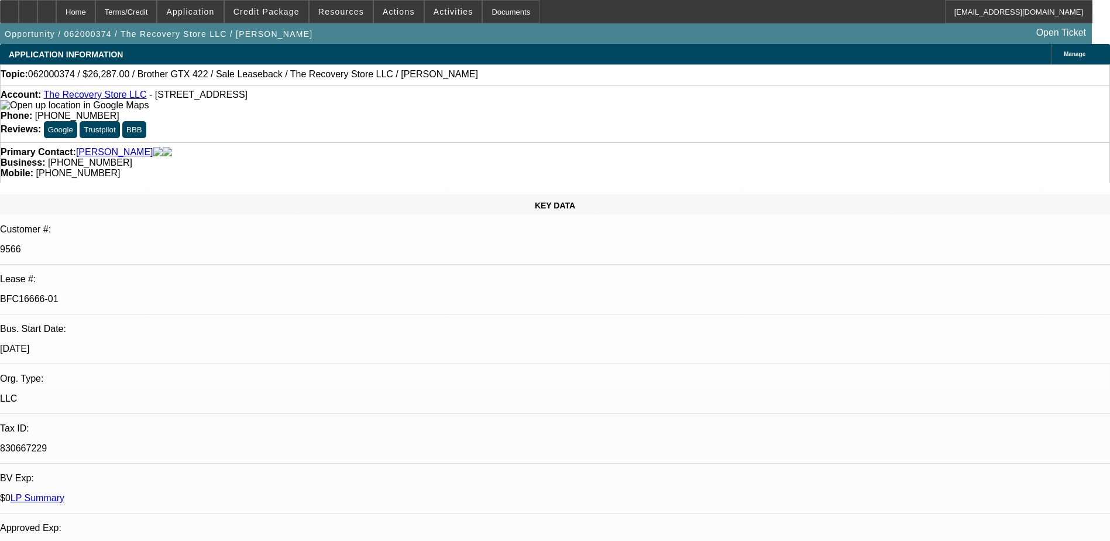
select select "0"
select select "3"
select select "2"
select select "0"
select select "6"
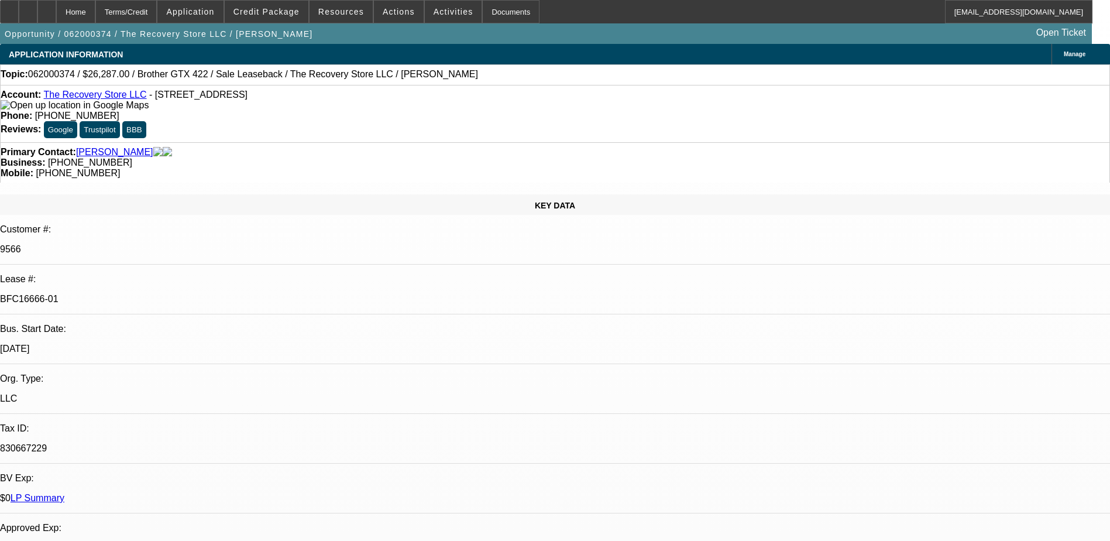
select select "0"
select select "2"
select select "0"
select select "6"
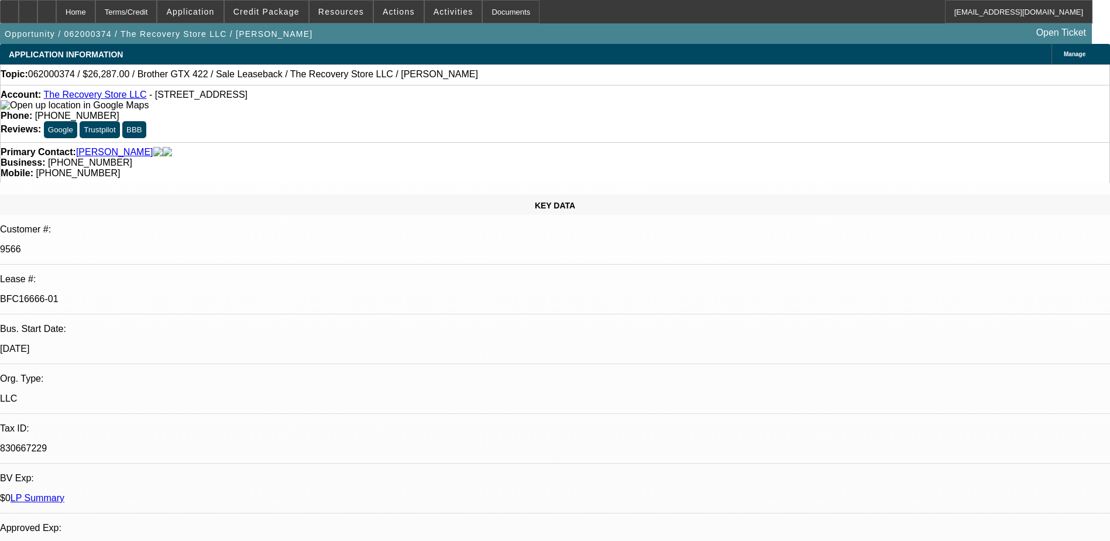
select select "0.1"
select select "0"
select select "2"
select select "0.1"
select select "4"
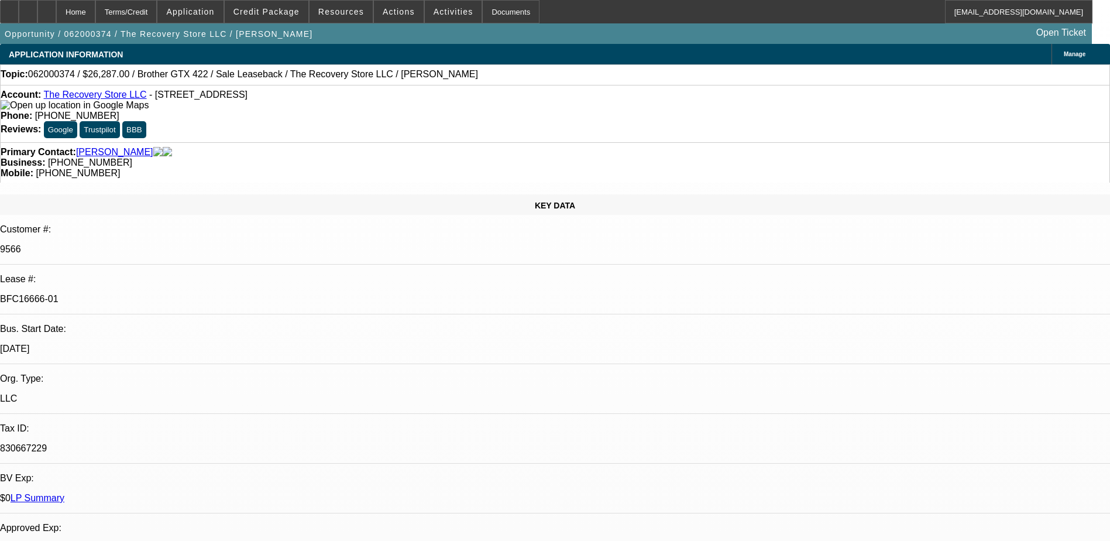
select select "0"
select select "2"
select select "0.1"
select select "4"
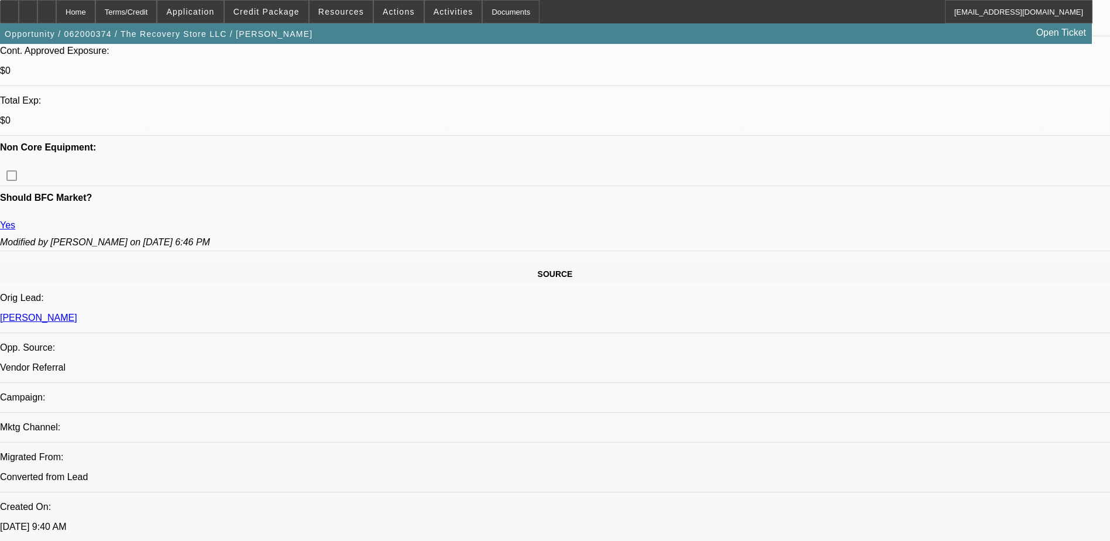
scroll to position [410, 0]
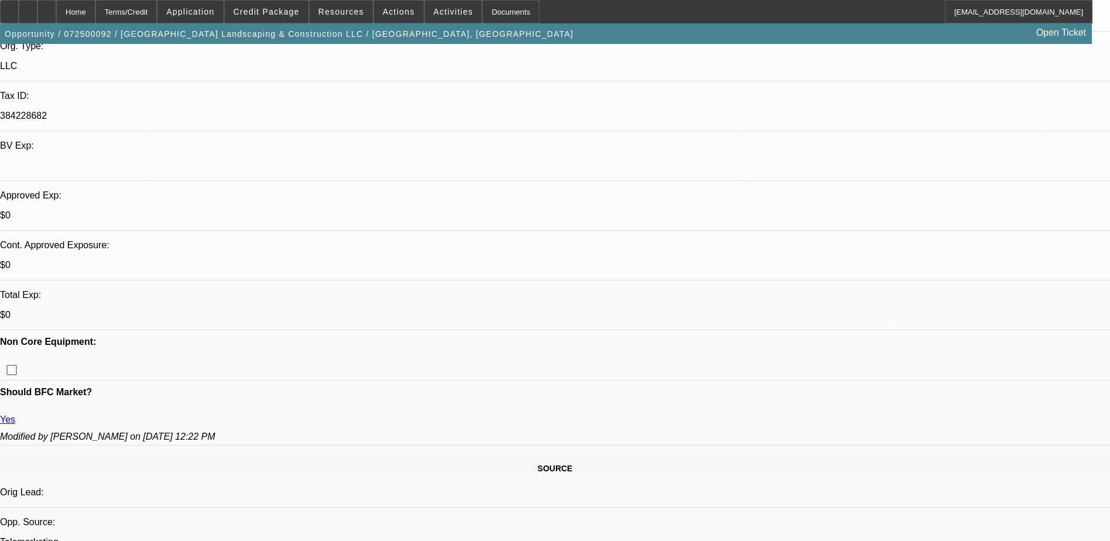
select select "0"
select select "2"
select select "0"
select select "2"
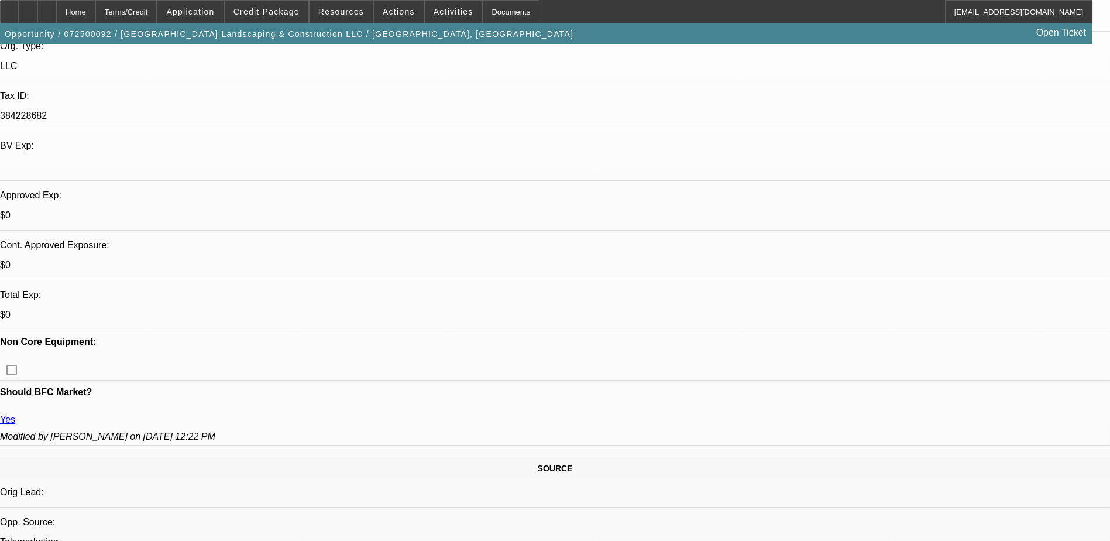
select select "0"
select select "2"
select select "0"
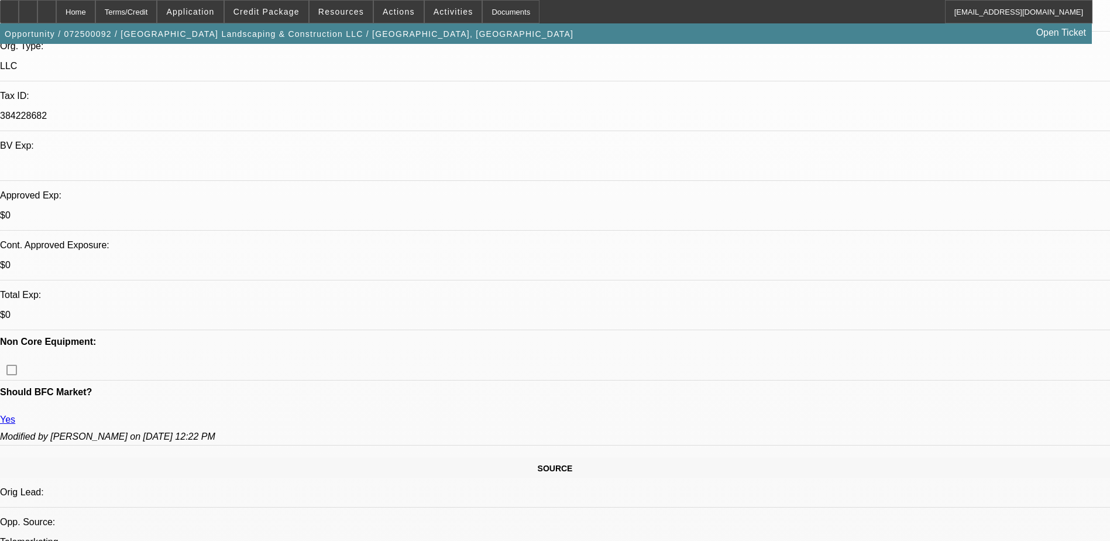
select select "0"
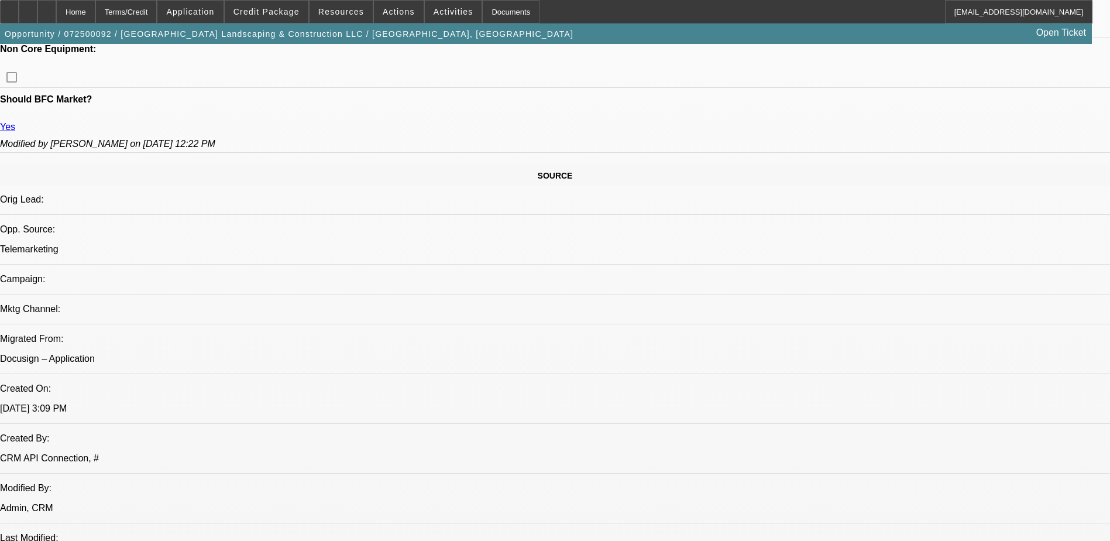
select select "1"
select select "2"
select select "6"
select select "1"
select select "2"
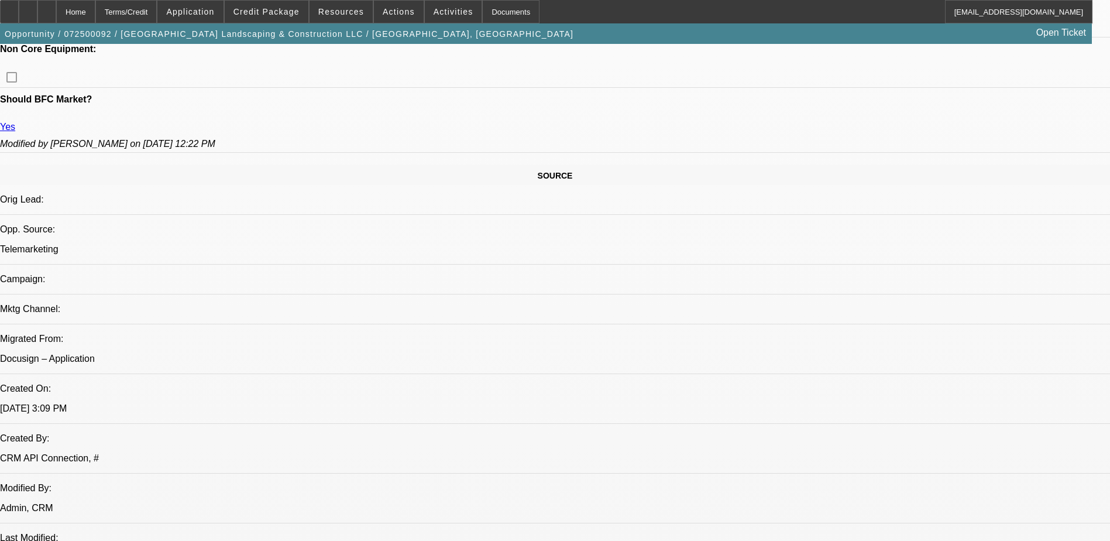
select select "6"
select select "1"
select select "2"
select select "6"
select select "1"
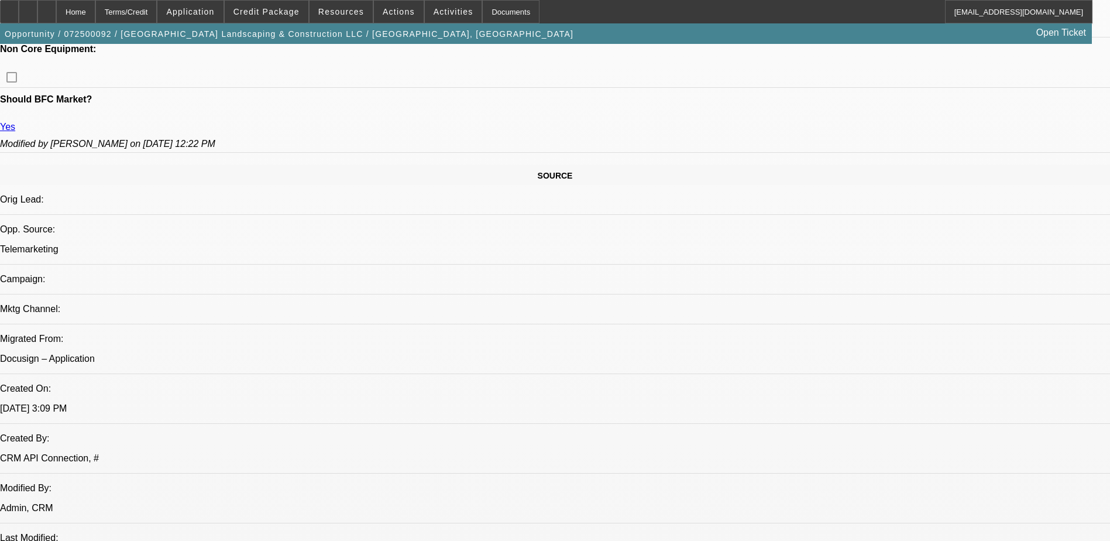
select select "1"
select select "6"
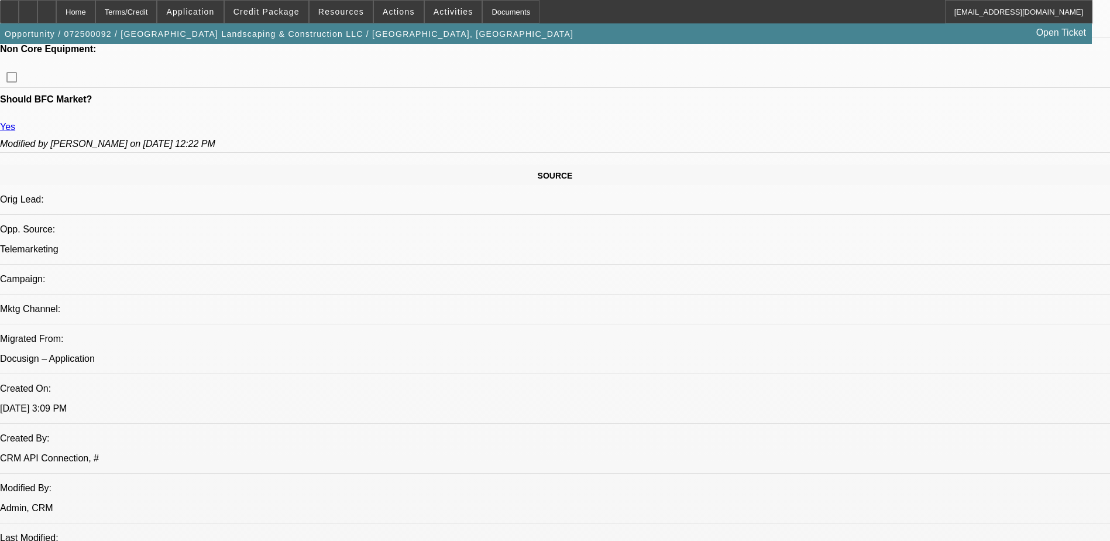
scroll to position [527, 0]
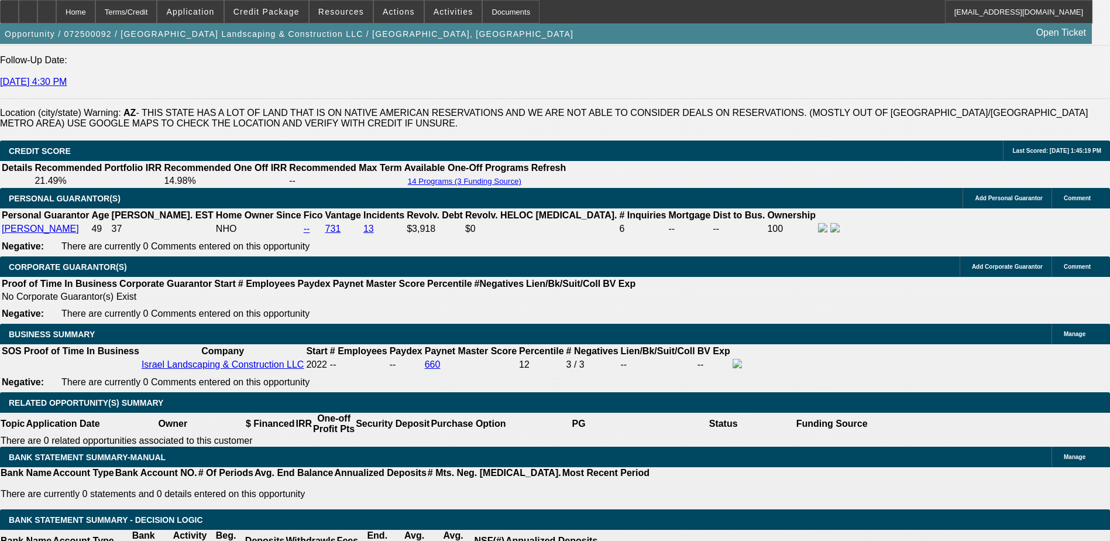
scroll to position [1756, 0]
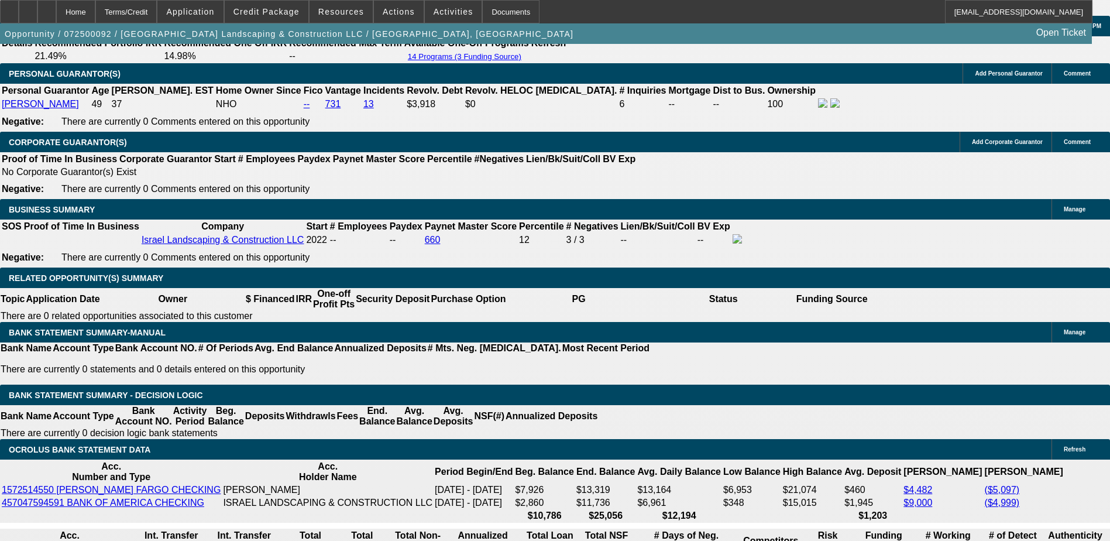
select select "0"
select select "6"
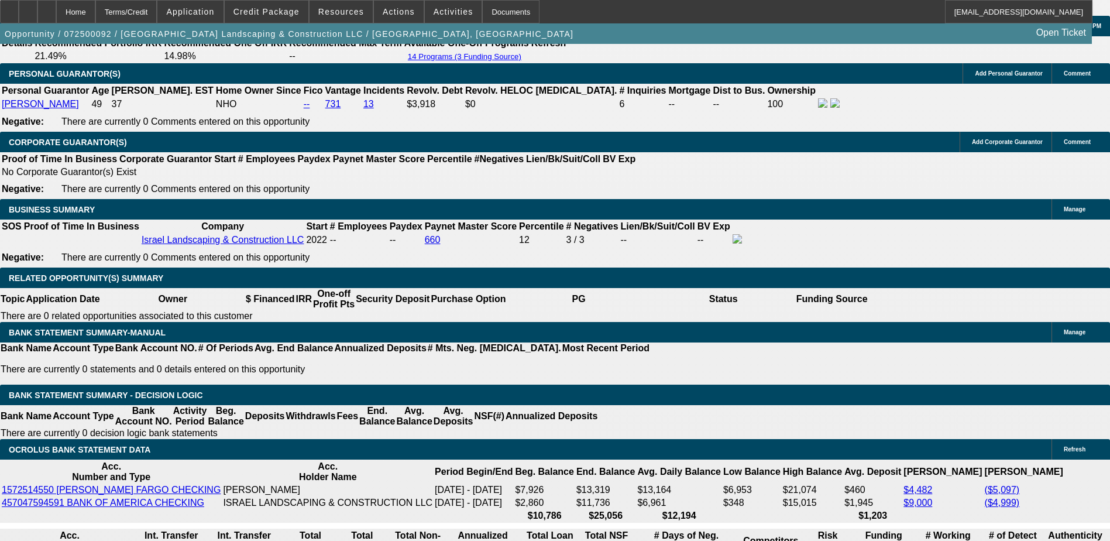
select select "0"
select select "6"
select select "0"
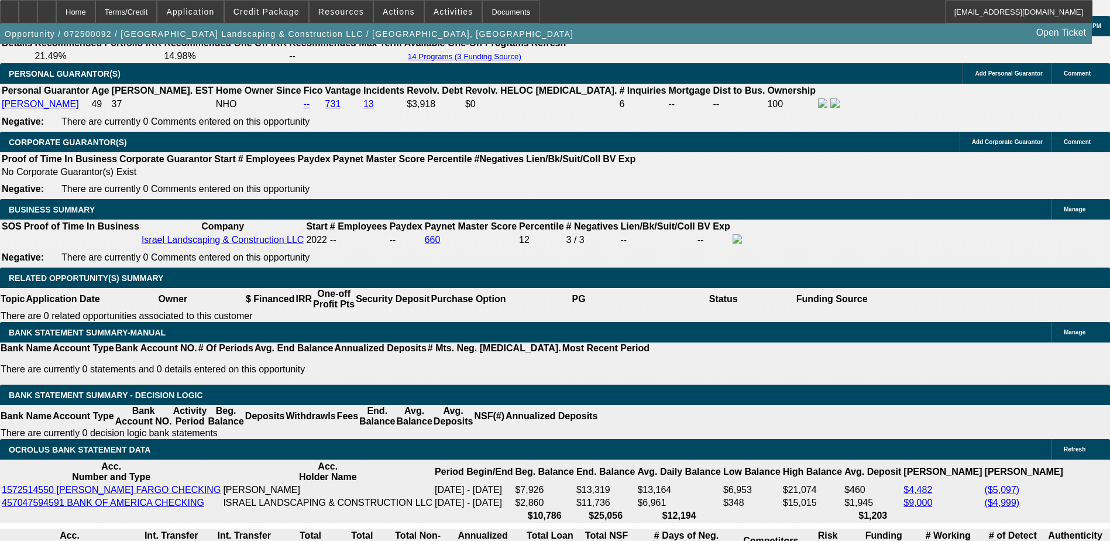
select select "0"
select select "6"
select select "0"
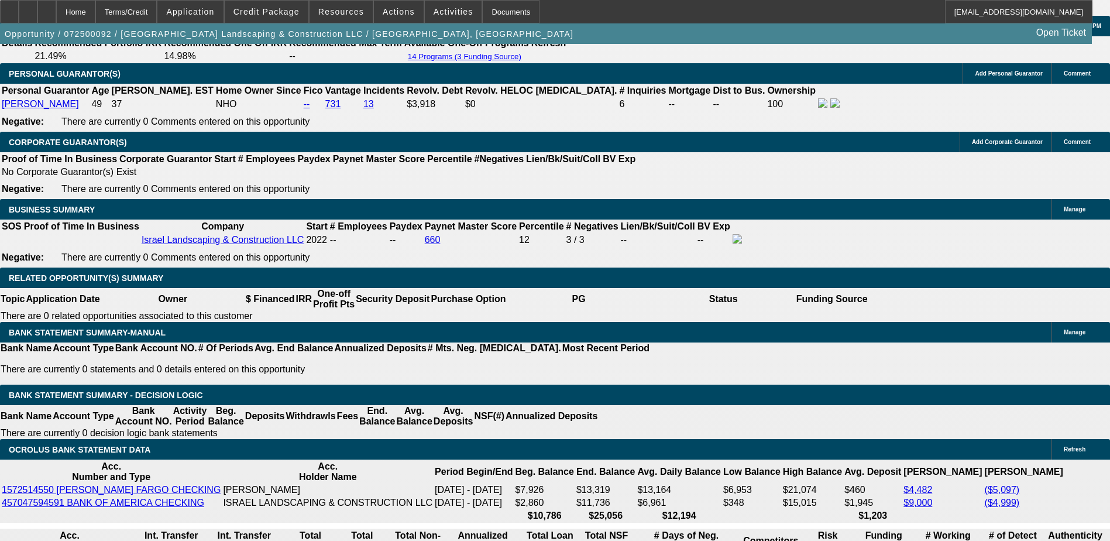
select select "0"
select select "6"
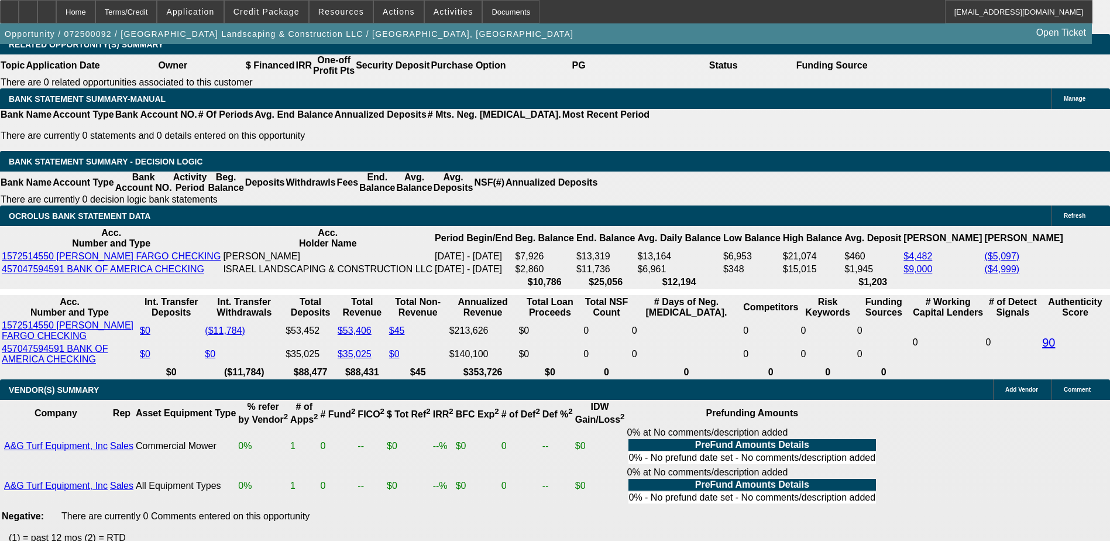
scroll to position [1990, 0]
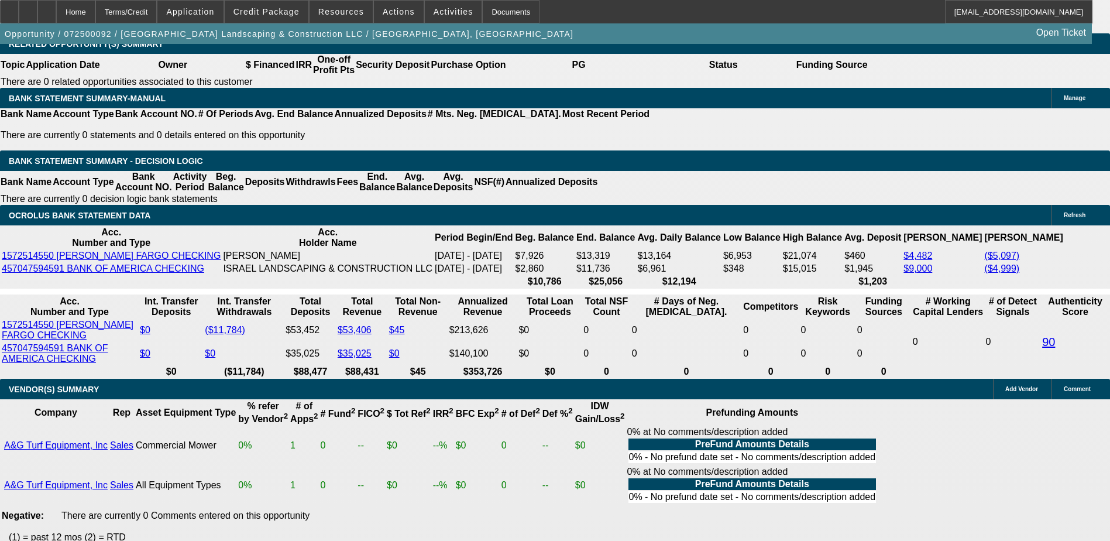
type input "49"
type input "UNKNOWN"
type input "495"
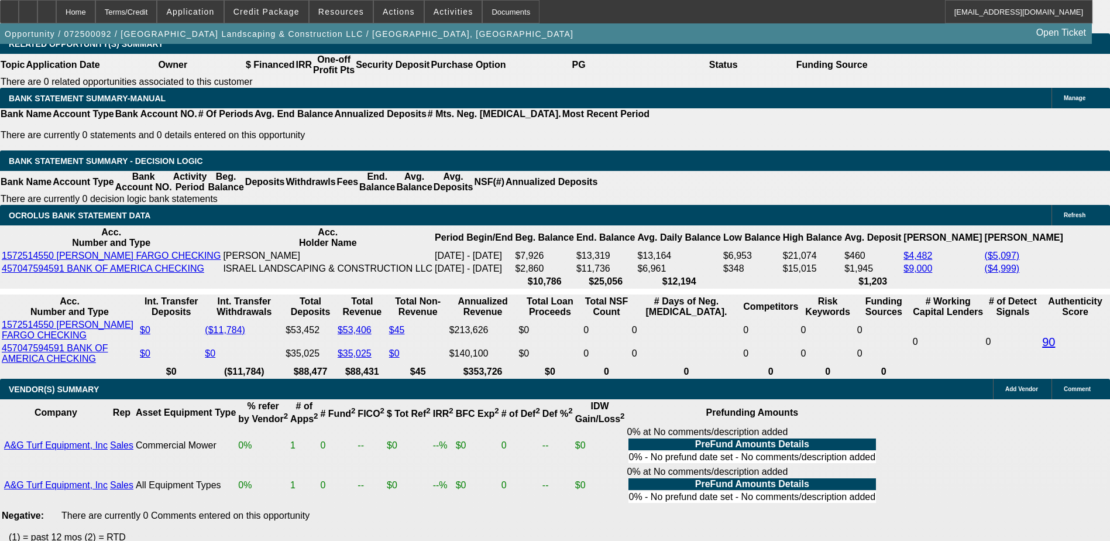
type input "19.2"
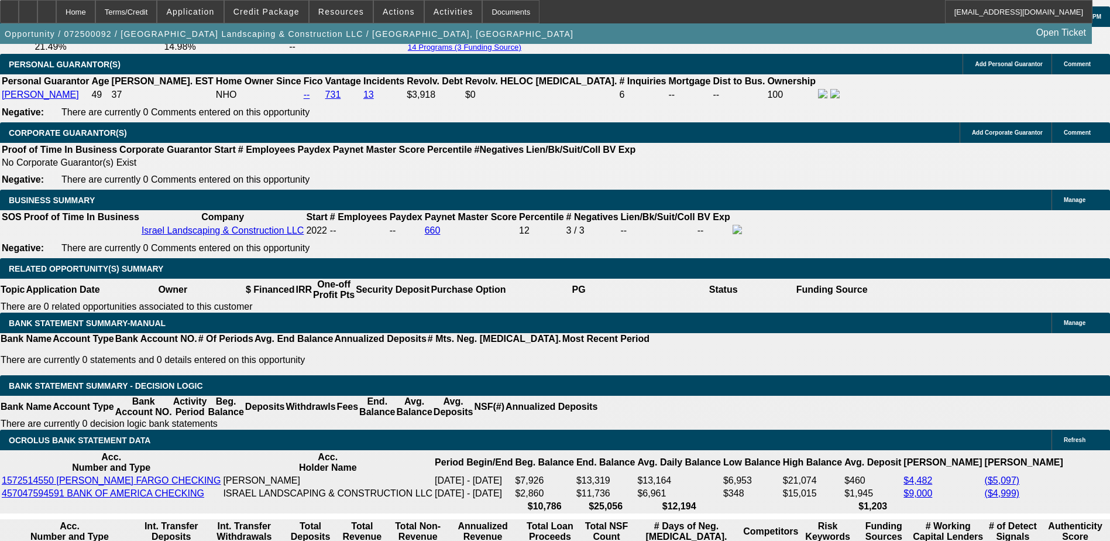
scroll to position [1756, 0]
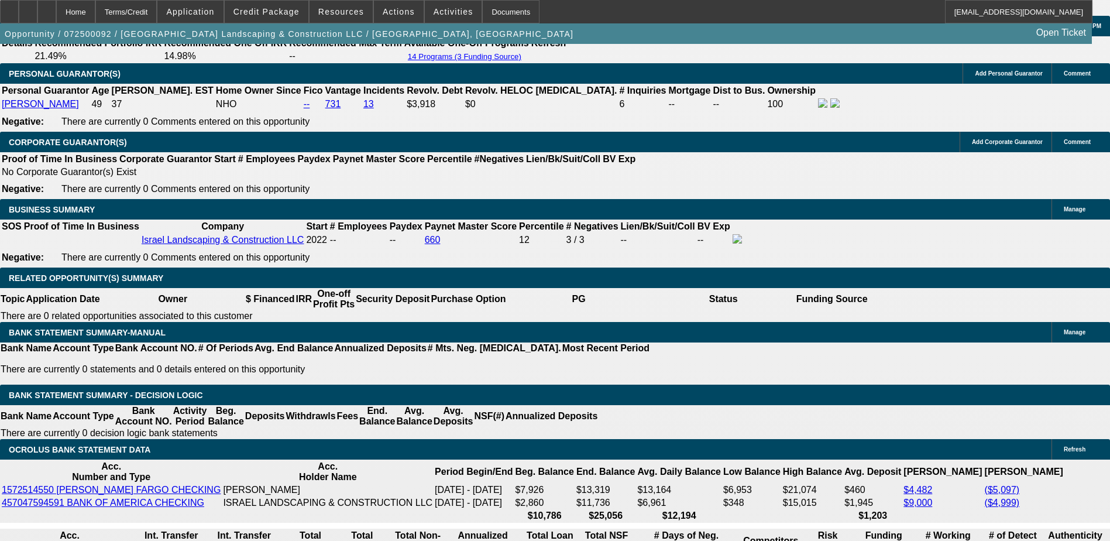
type input "$495.00"
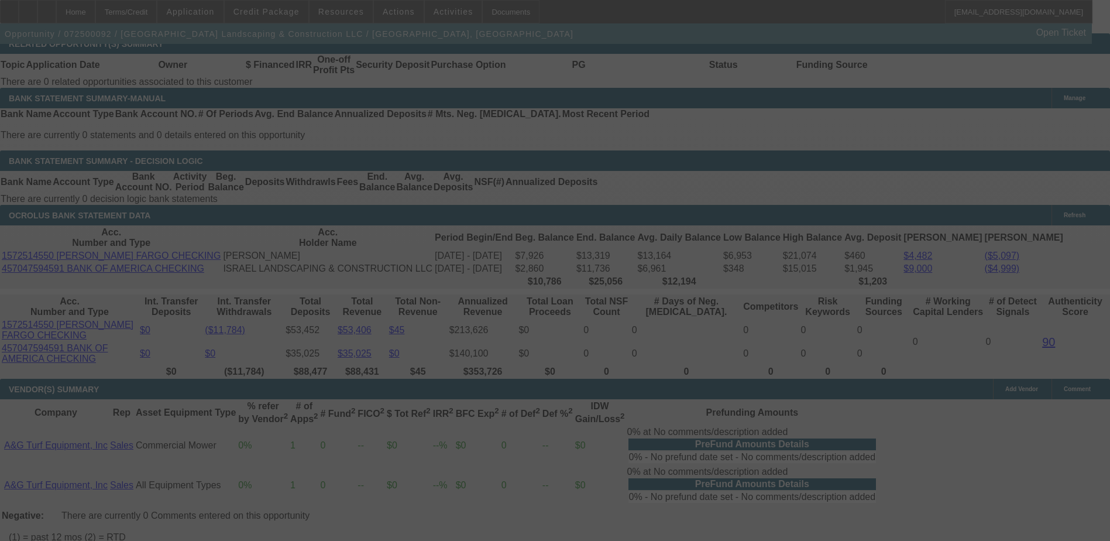
scroll to position [1983, 0]
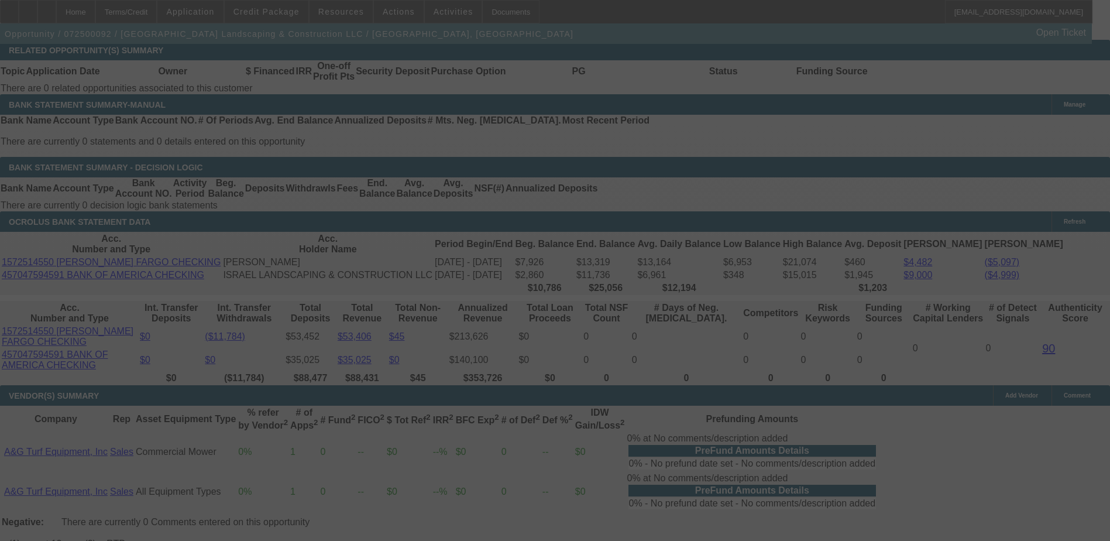
select select "0"
select select "6"
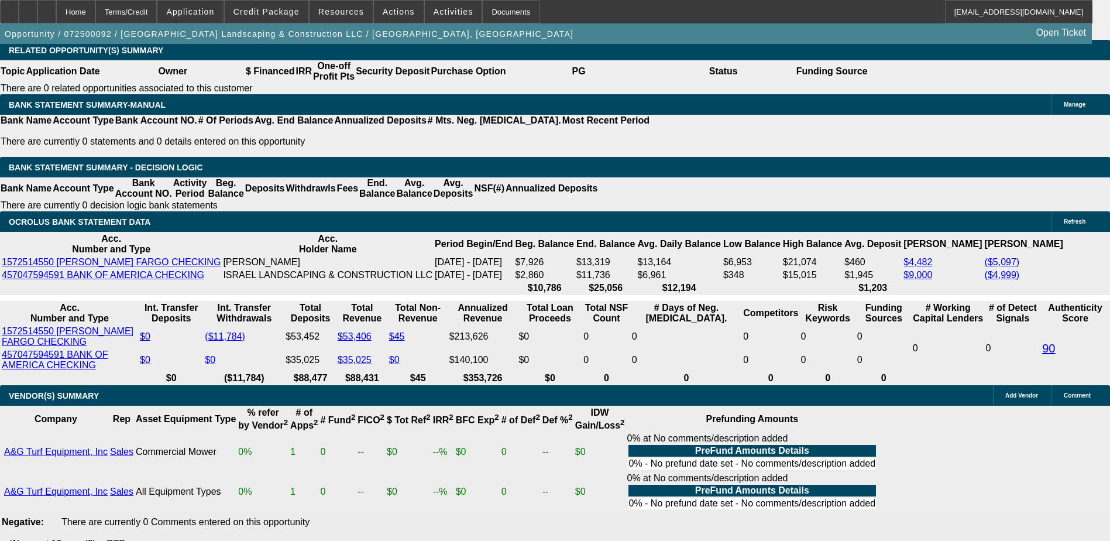
type input "49"
type input "UNKNOWN"
type input "499"
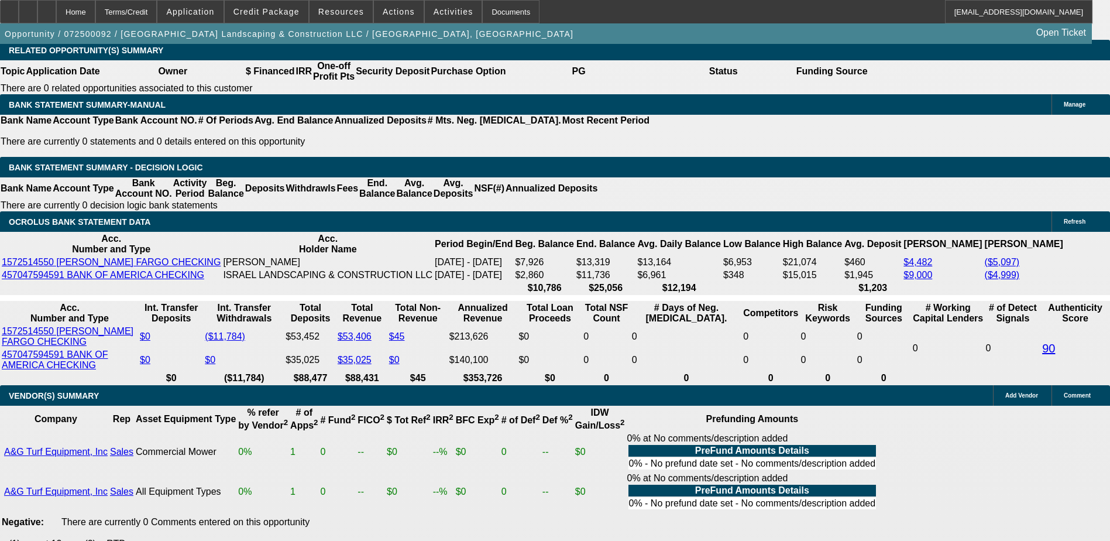
type input "19.6"
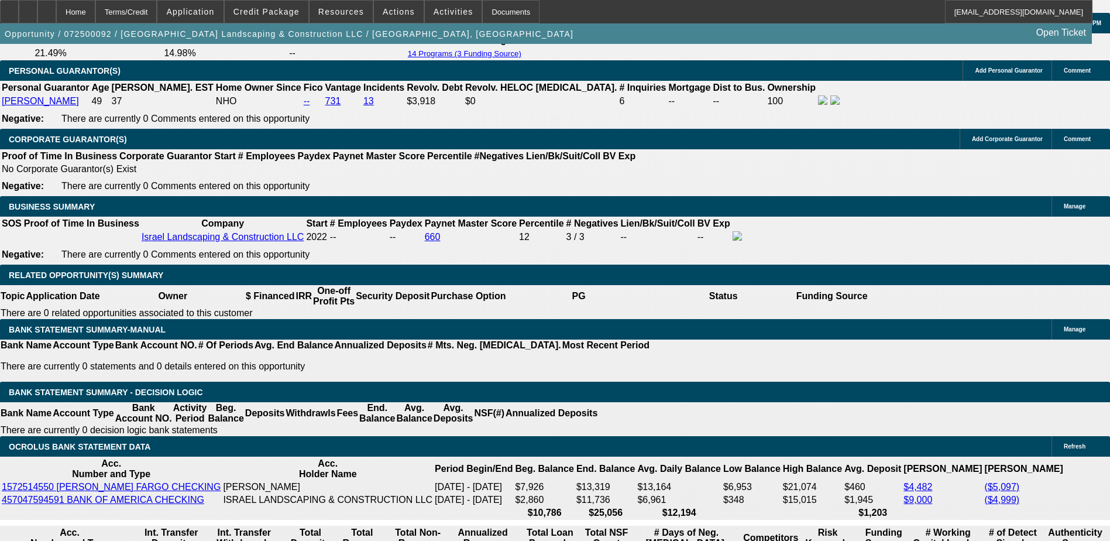
scroll to position [1749, 0]
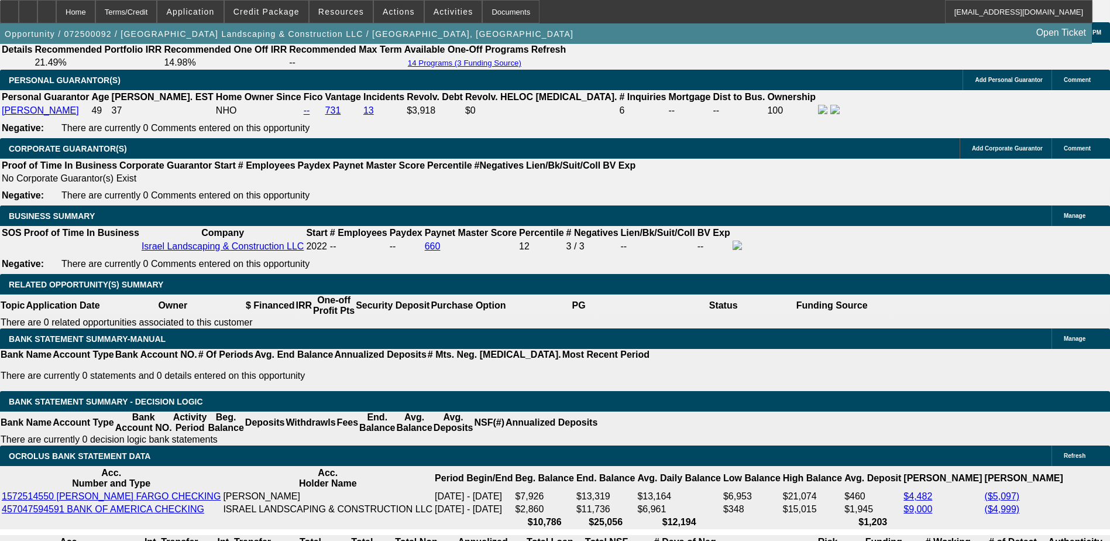
type input "$499.00"
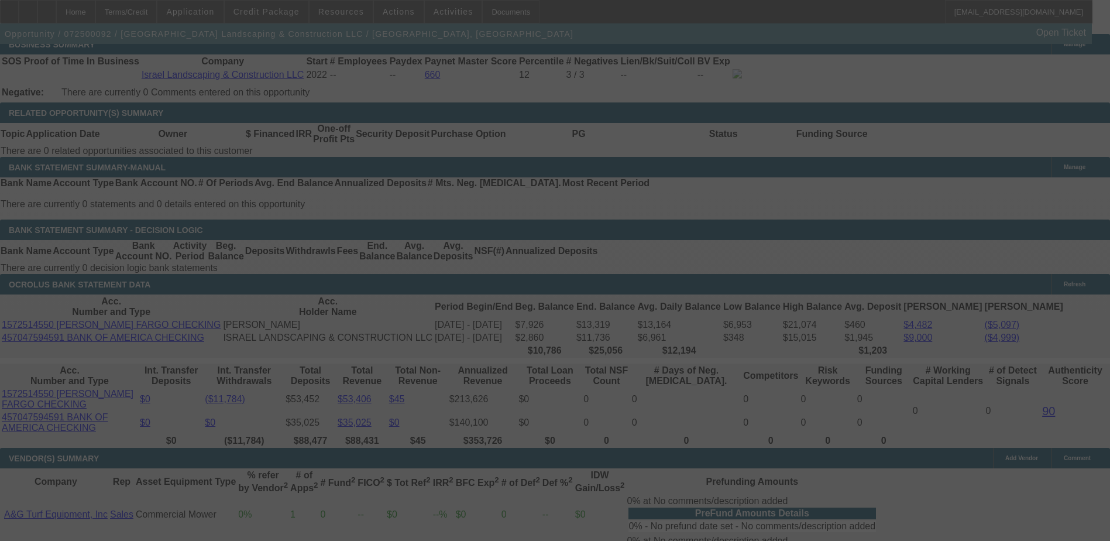
scroll to position [1983, 0]
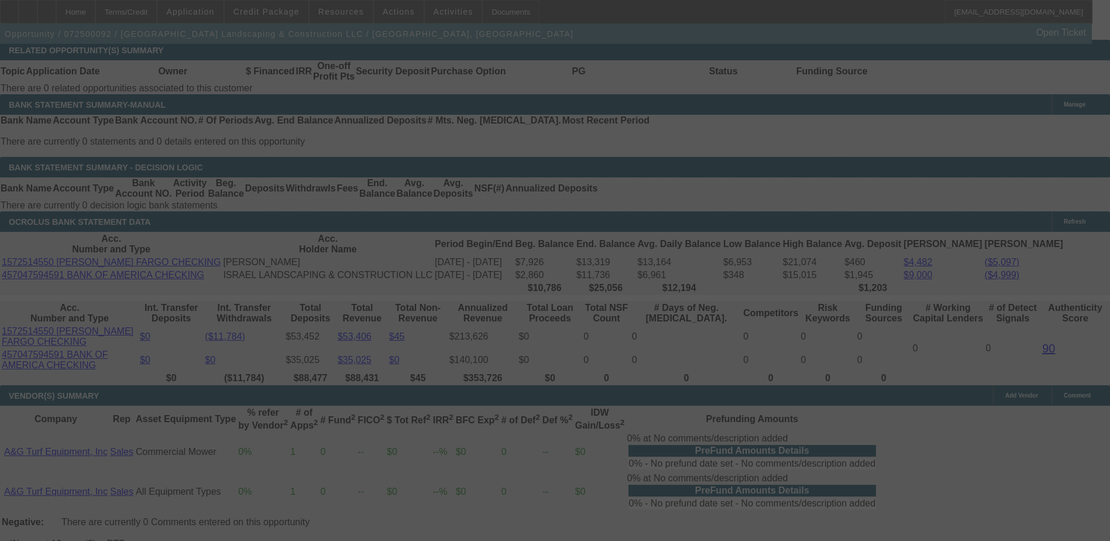
select select "0"
select select "6"
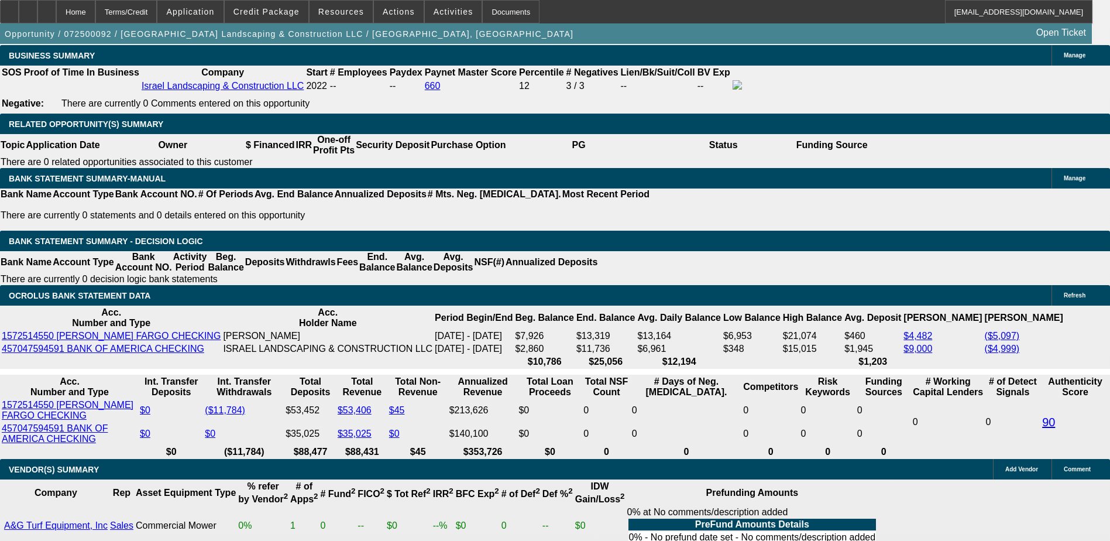
scroll to position [1743, 0]
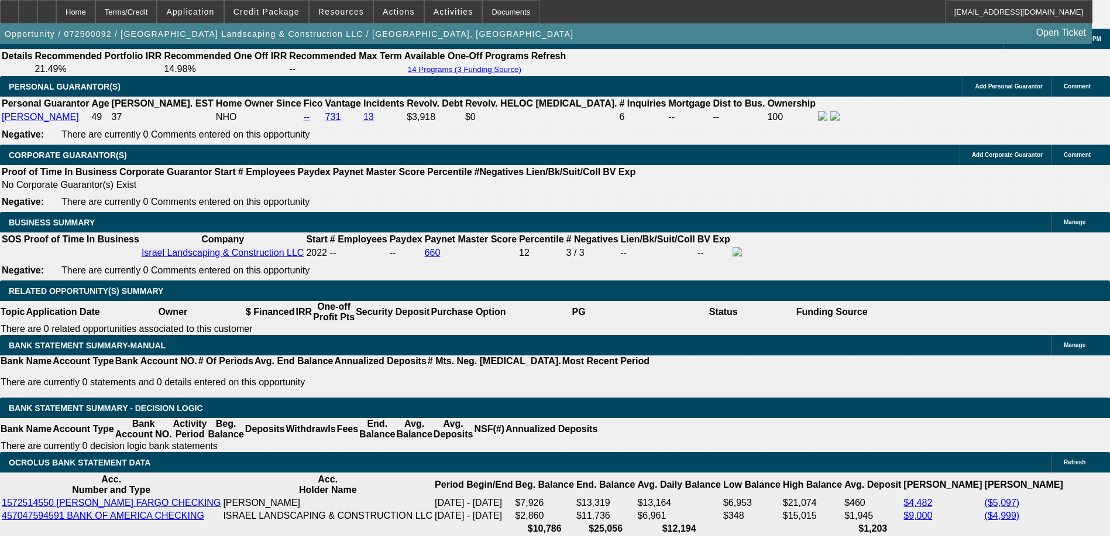
select select "0"
select select "2"
select select "0"
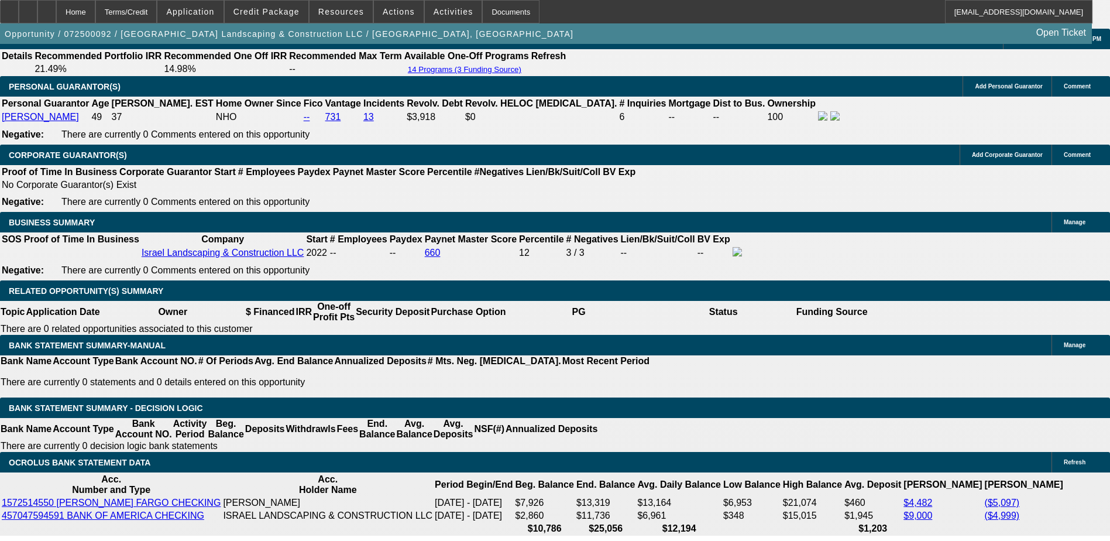
select select "6"
select select "0"
select select "2"
select select "0"
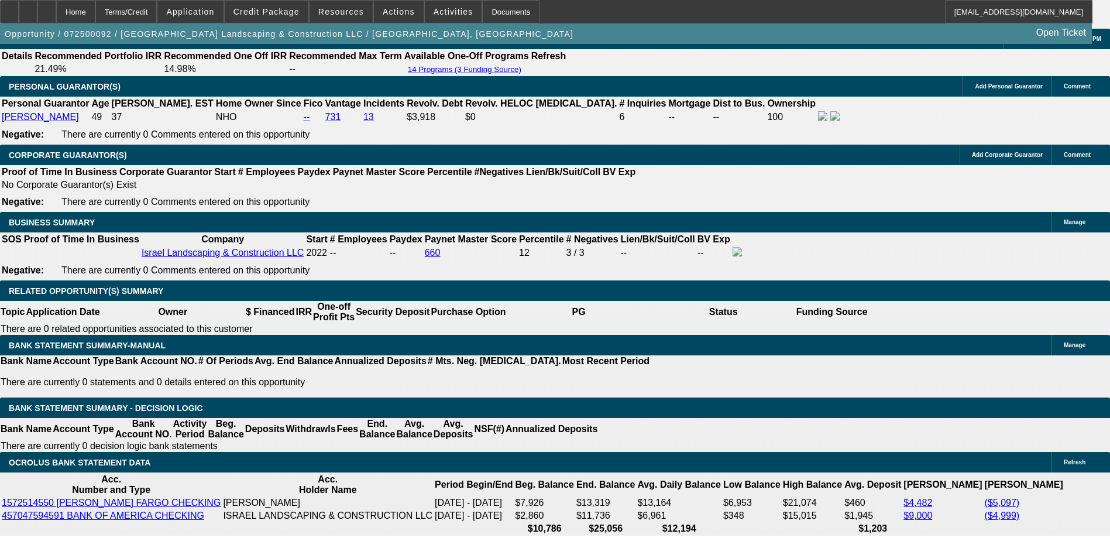
select select "6"
select select "0"
select select "2"
select select "0"
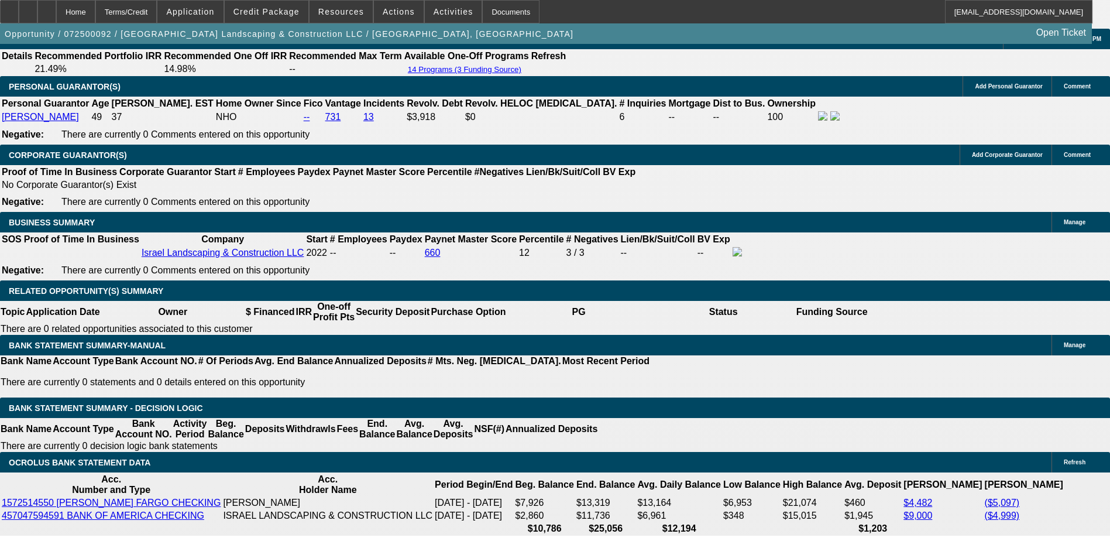
select select "6"
select select "0"
select select "6"
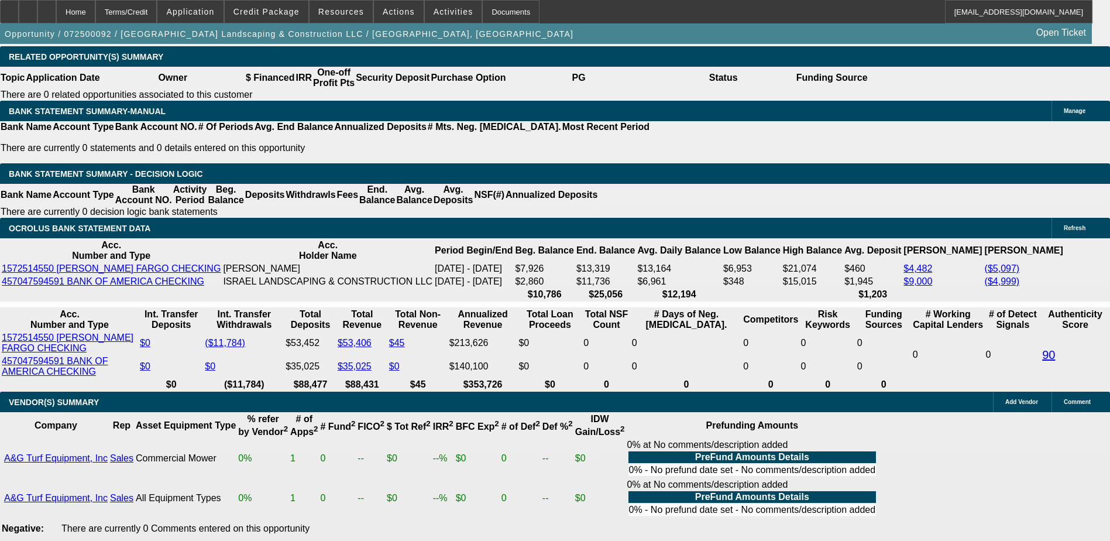
select select "0"
select select "6"
select select "0"
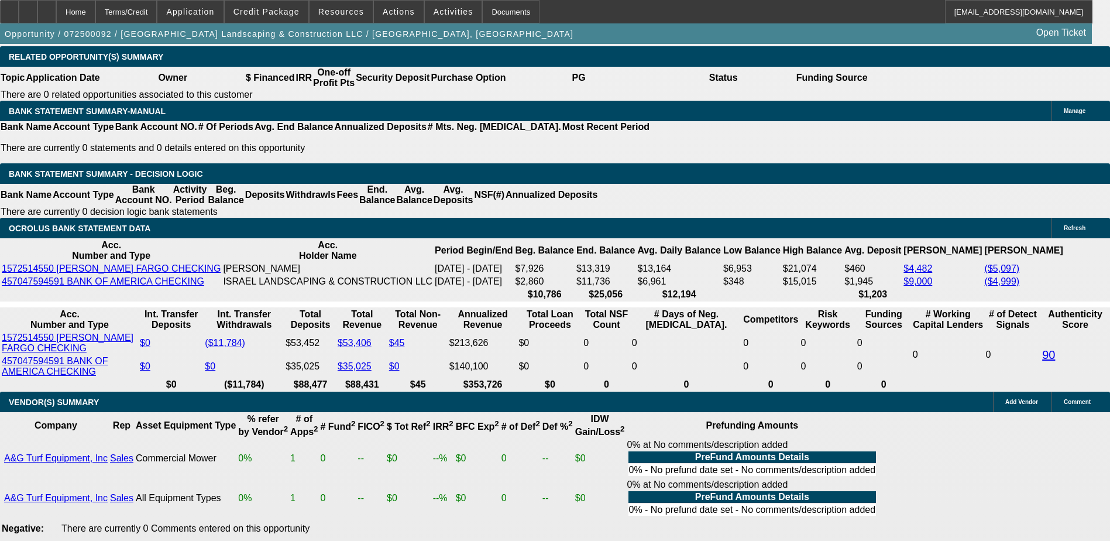
select select "0"
select select "6"
select select "0"
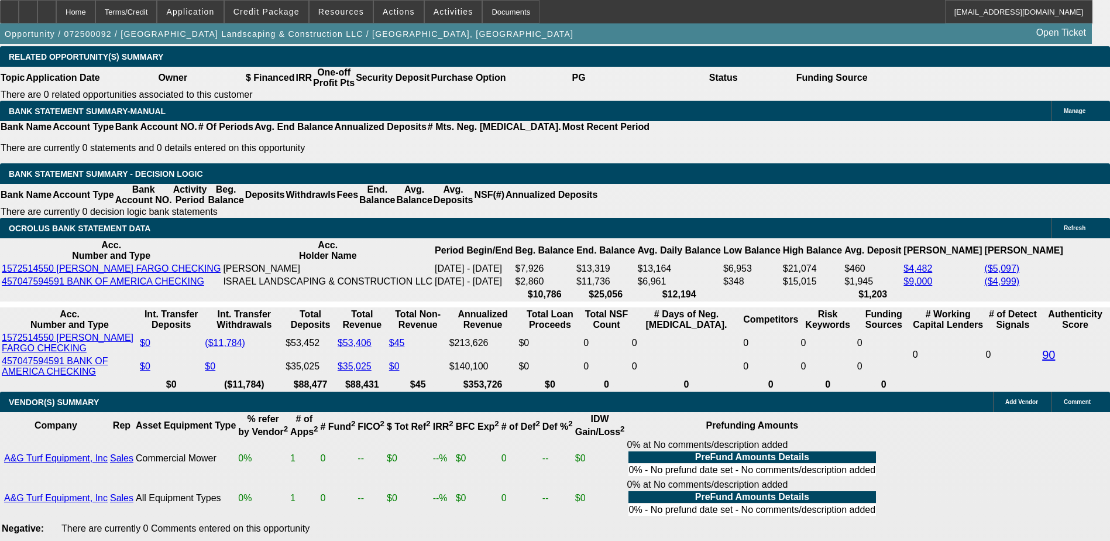
select select "0"
select select "6"
select select "0"
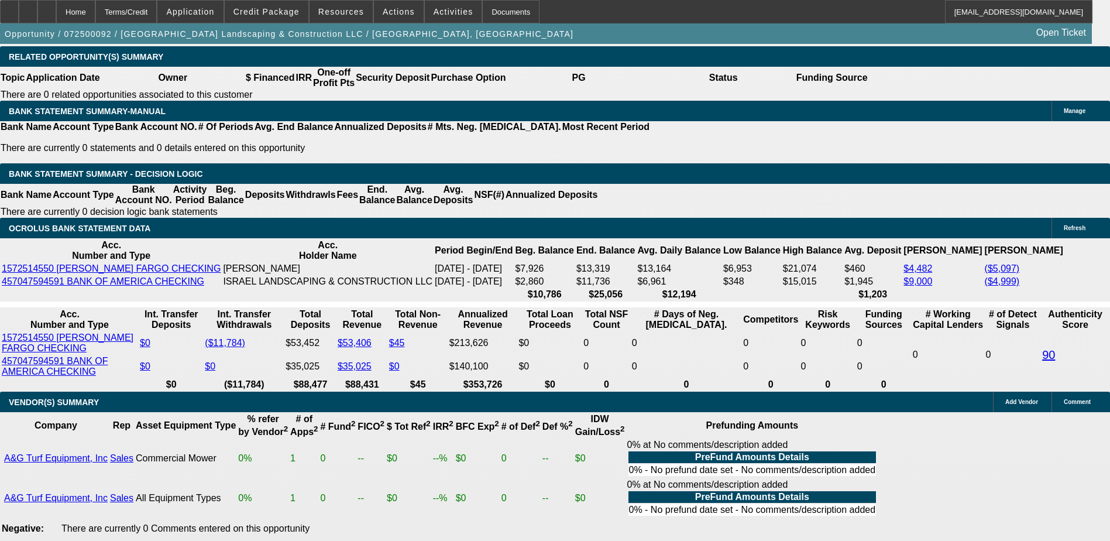
select select "6"
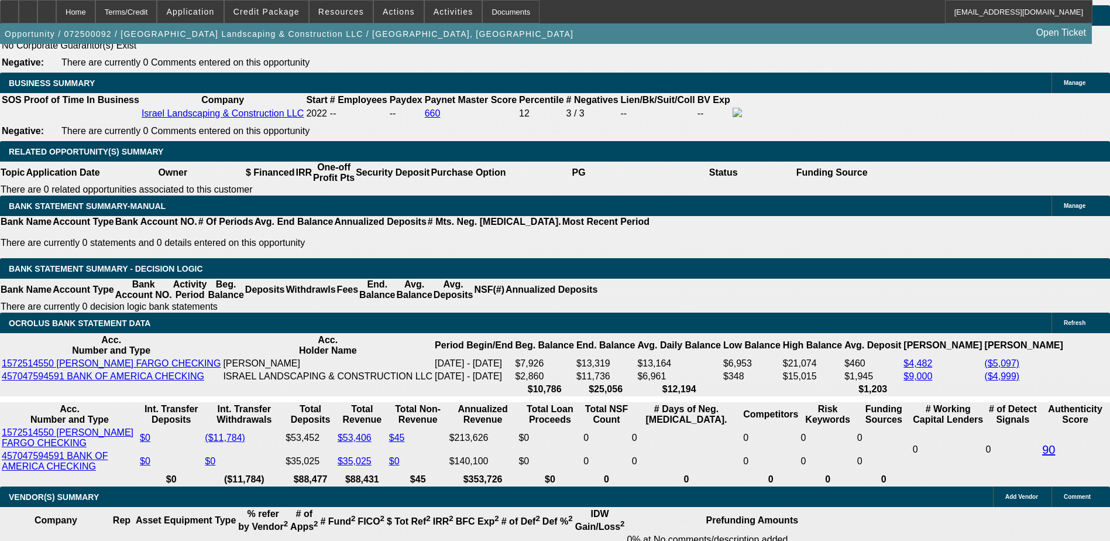
scroll to position [1789, 0]
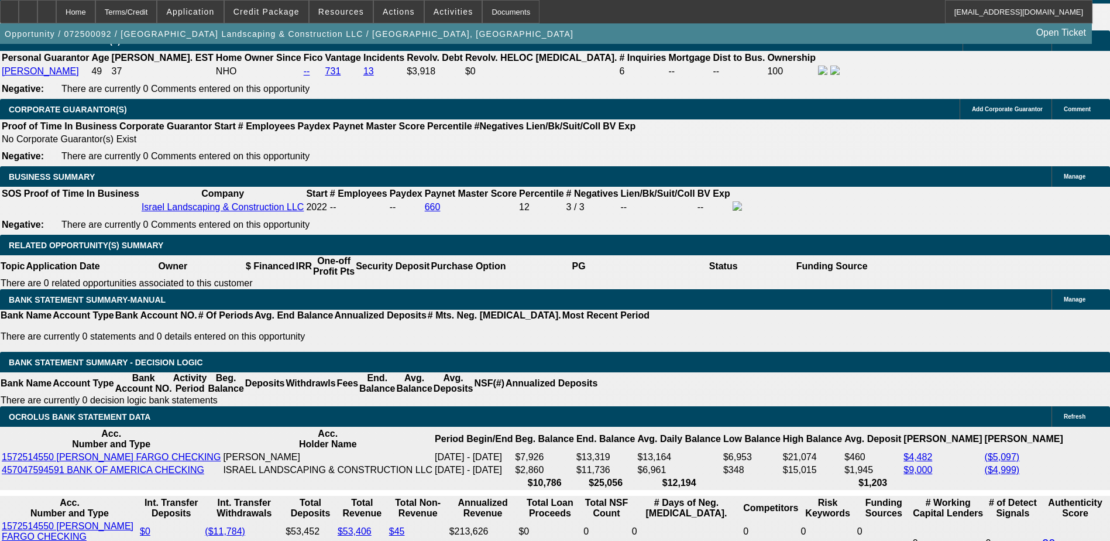
select select "0"
select select "2"
select select "0"
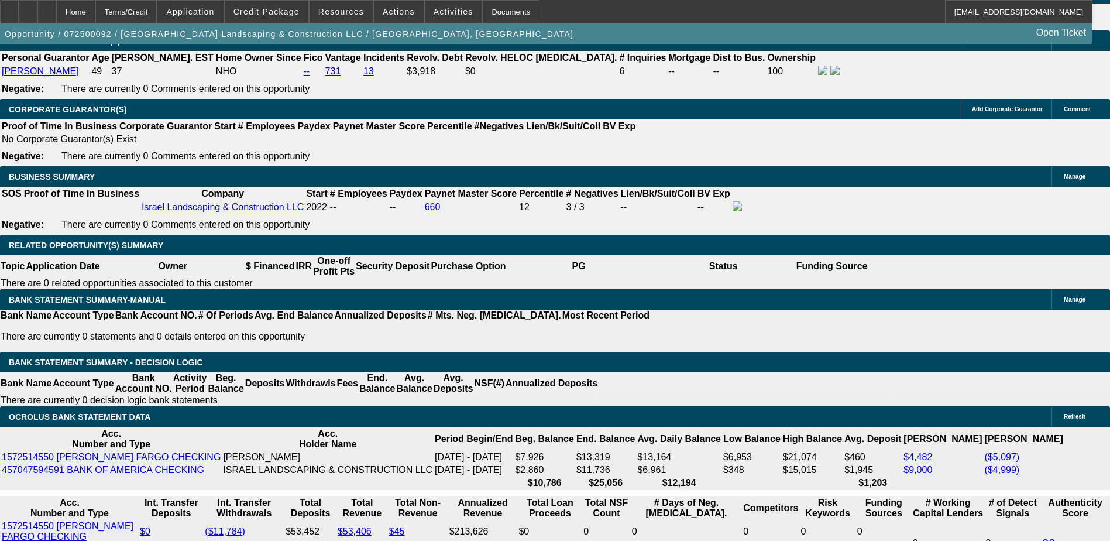
select select "6"
select select "0"
select select "2"
select select "0"
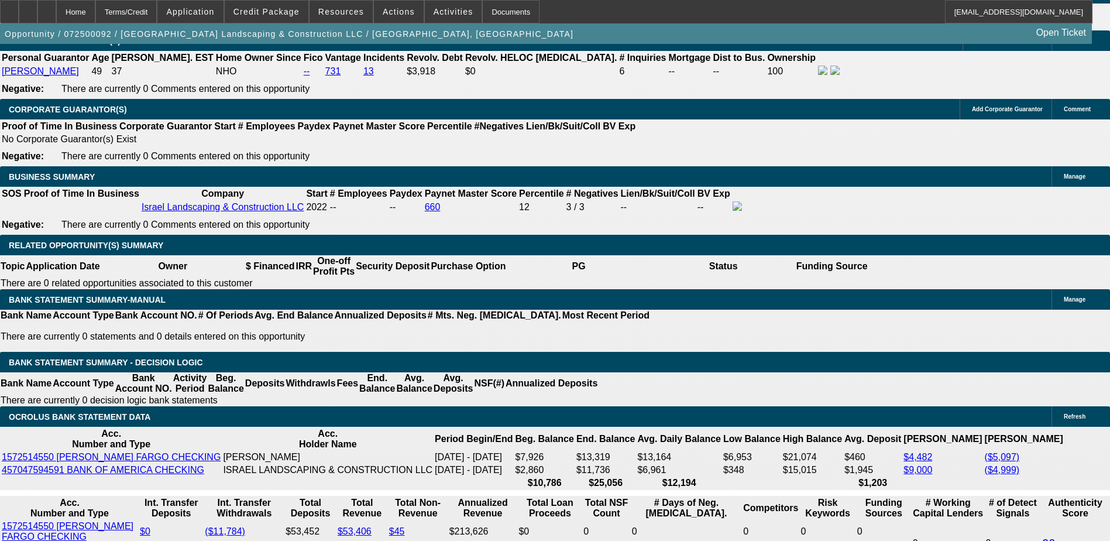
select select "6"
select select "0"
select select "2"
select select "0"
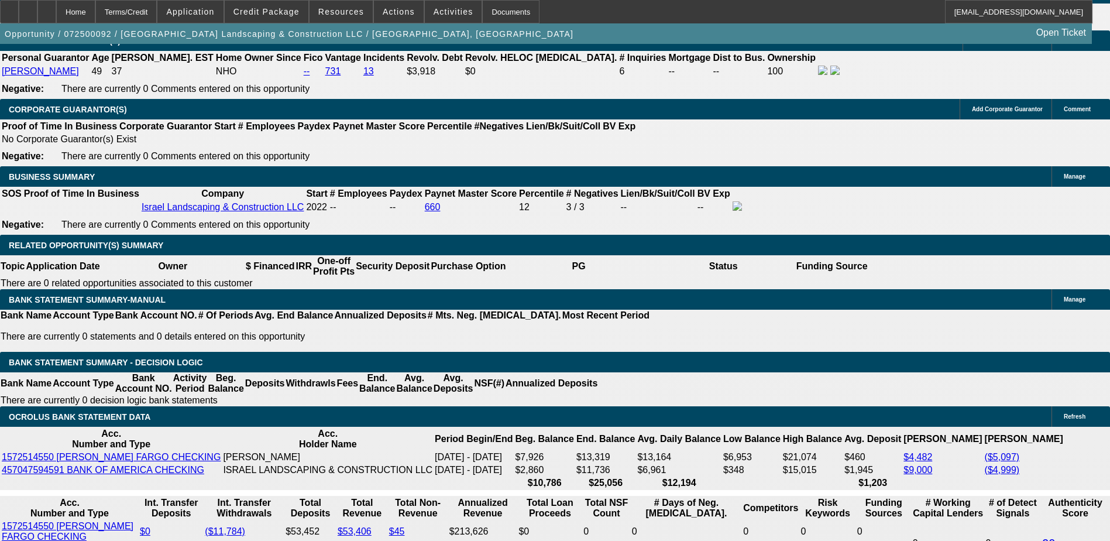
select select "6"
select select "0"
select select "6"
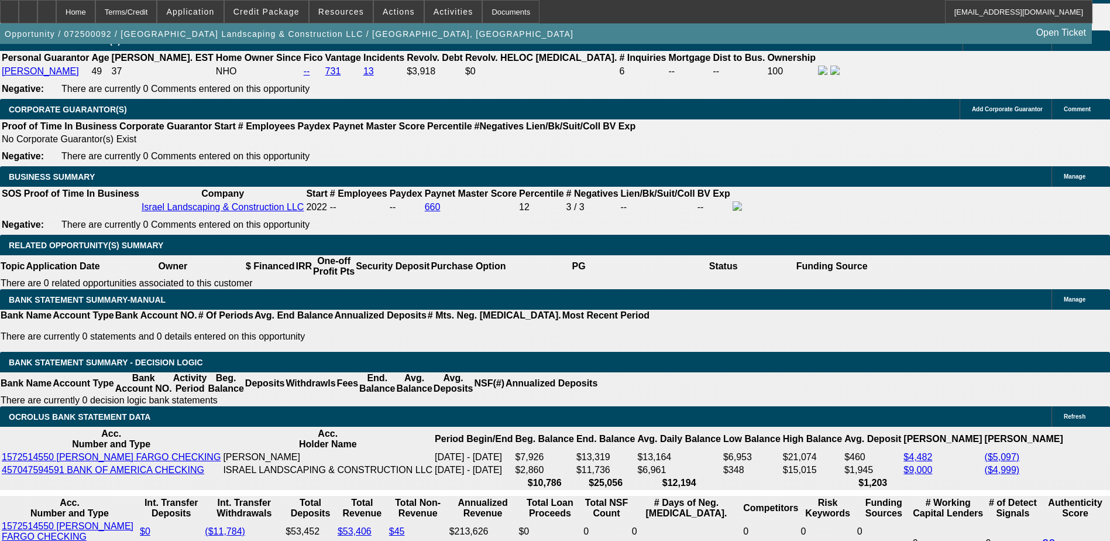
select select "0"
select select "6"
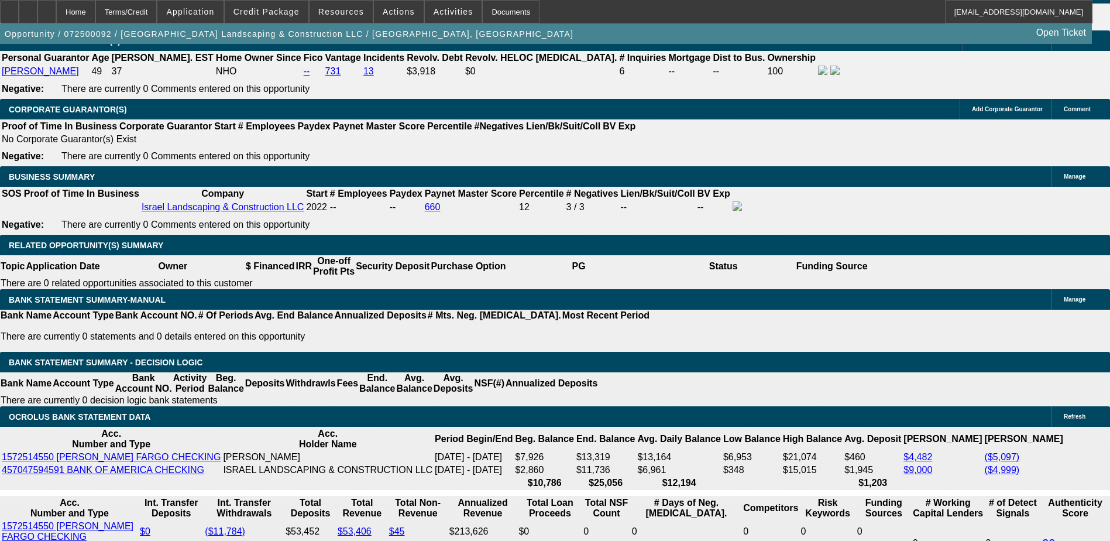
select select "0"
select select "6"
select select "0"
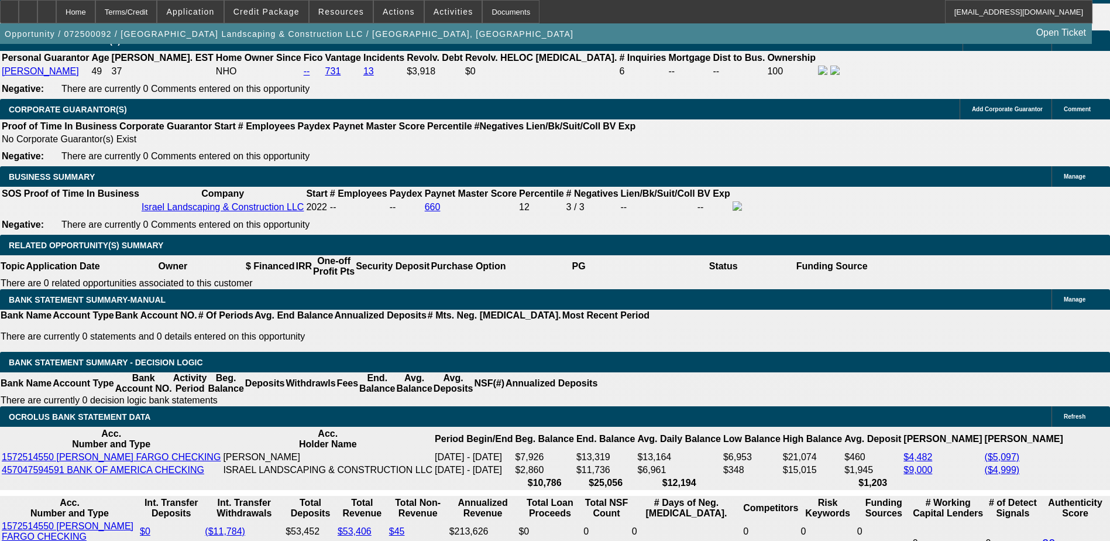
select select "0"
select select "6"
select select "0"
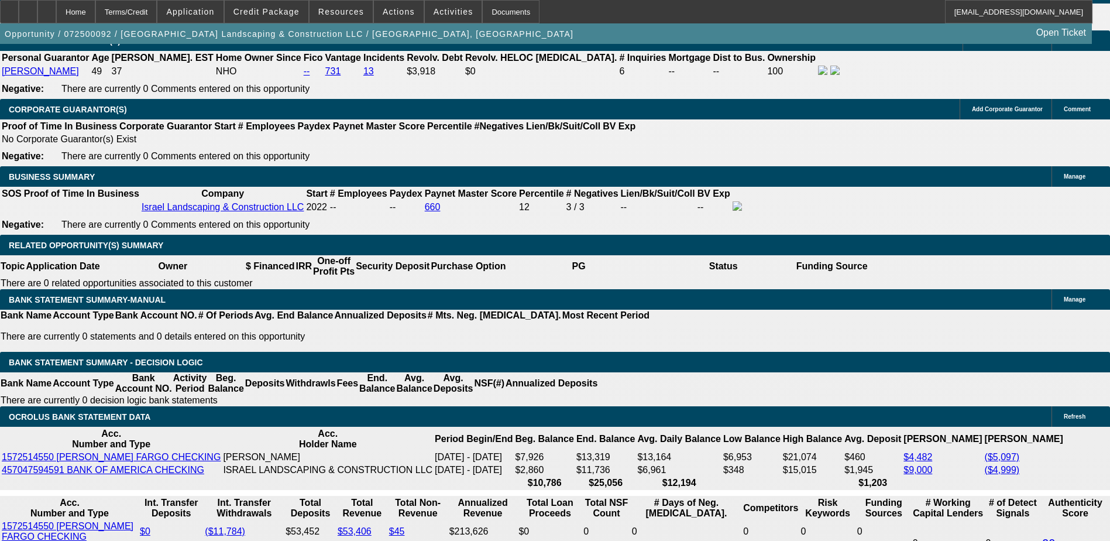
select select "0"
select select "6"
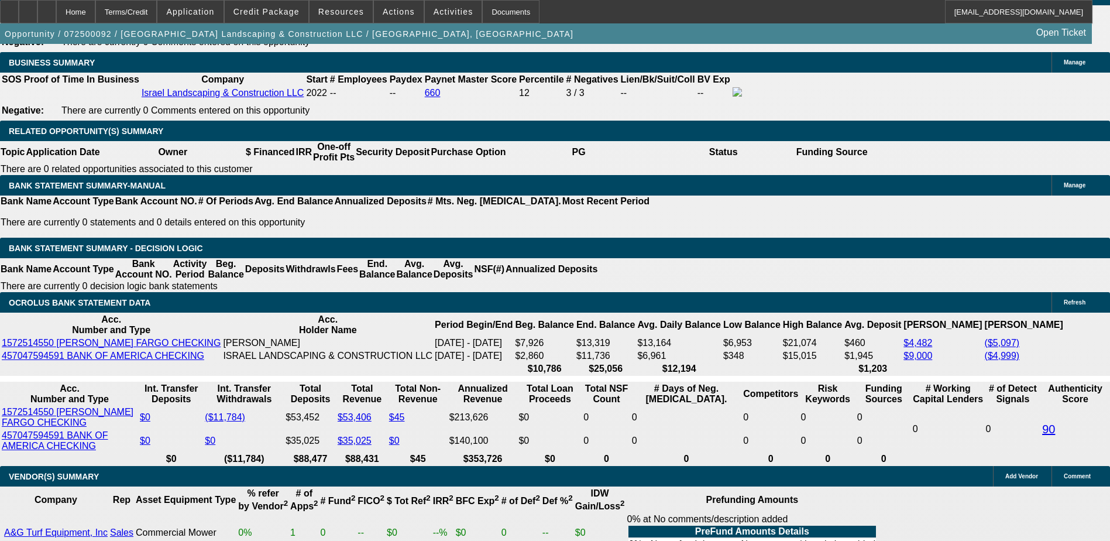
scroll to position [1906, 0]
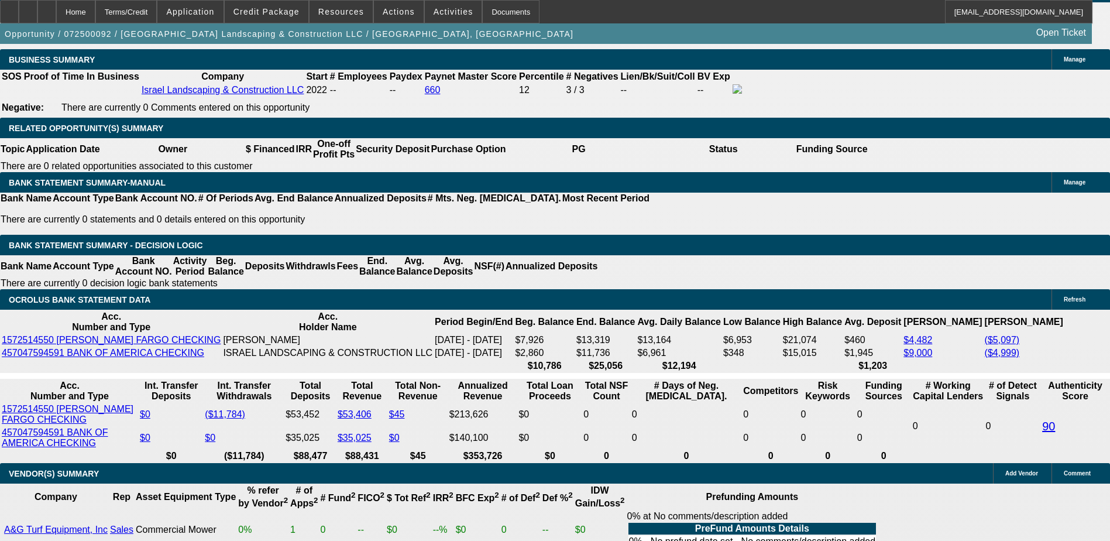
type input "1900"
type input "UNKNOWN"
type input "0"
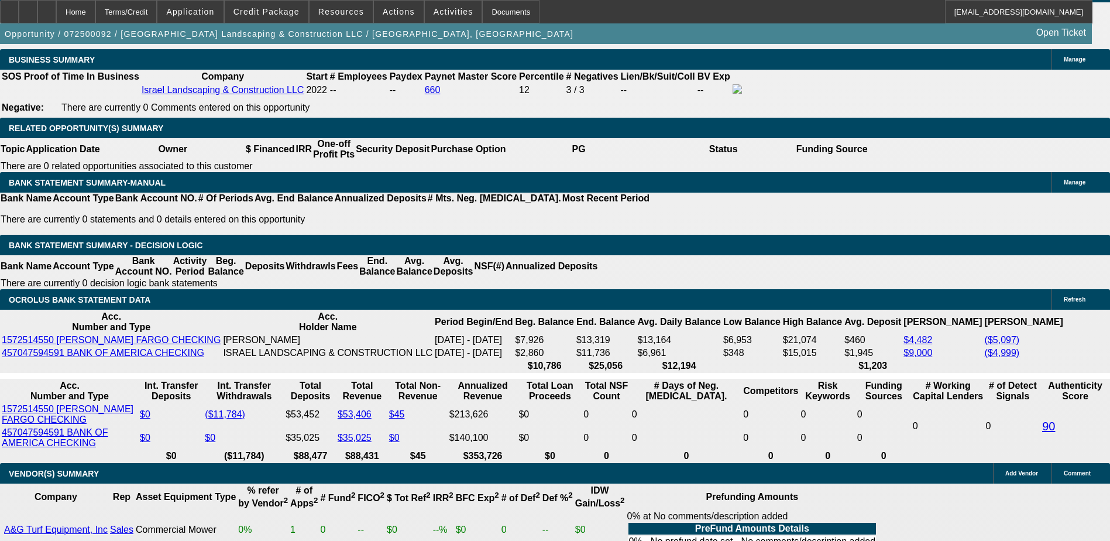
type input "499"
type input "$0.00"
type input "520"
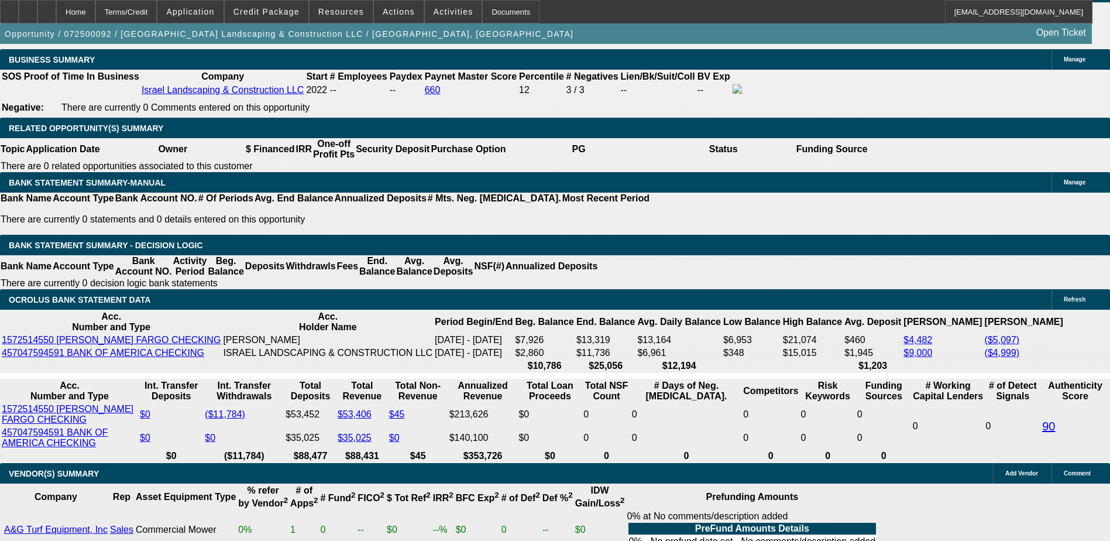
type input "21.6"
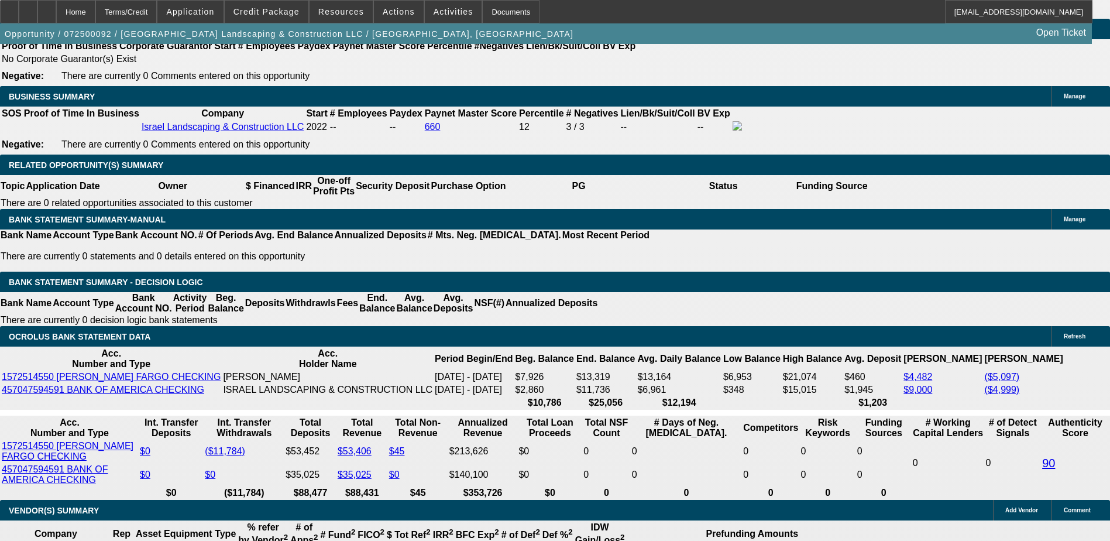
scroll to position [1789, 0]
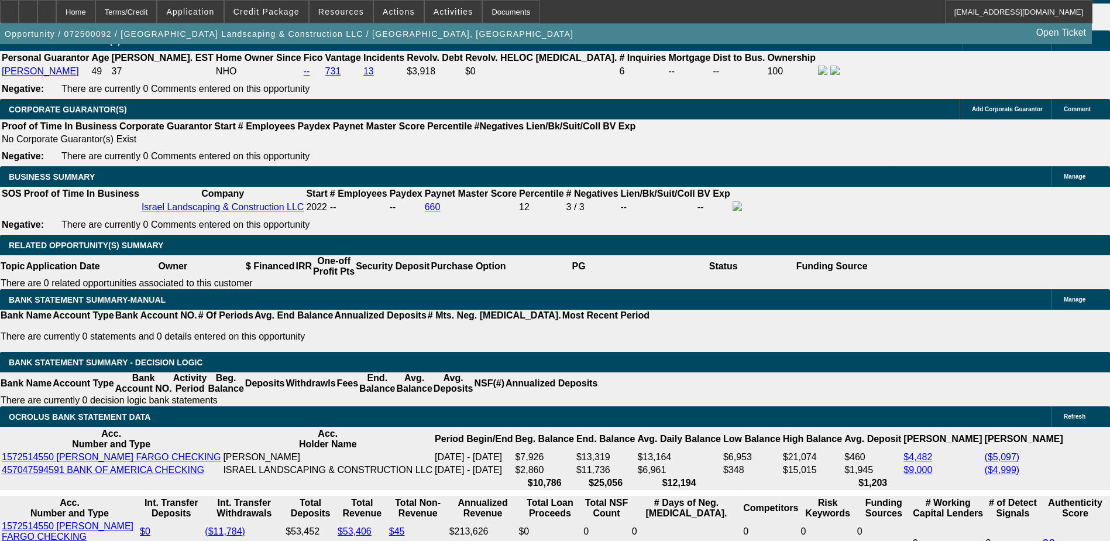
type input "$520.00"
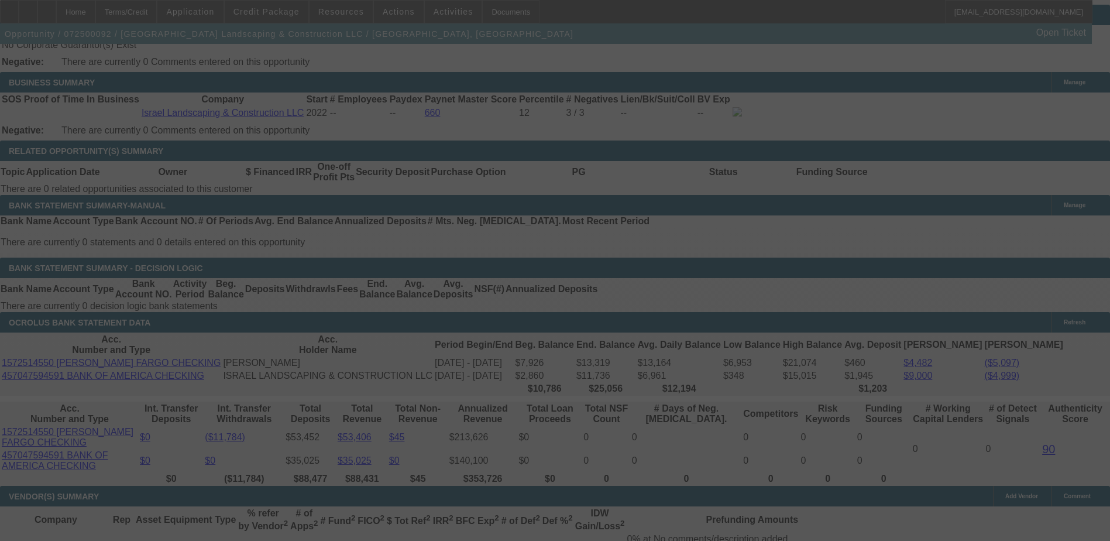
scroll to position [1964, 0]
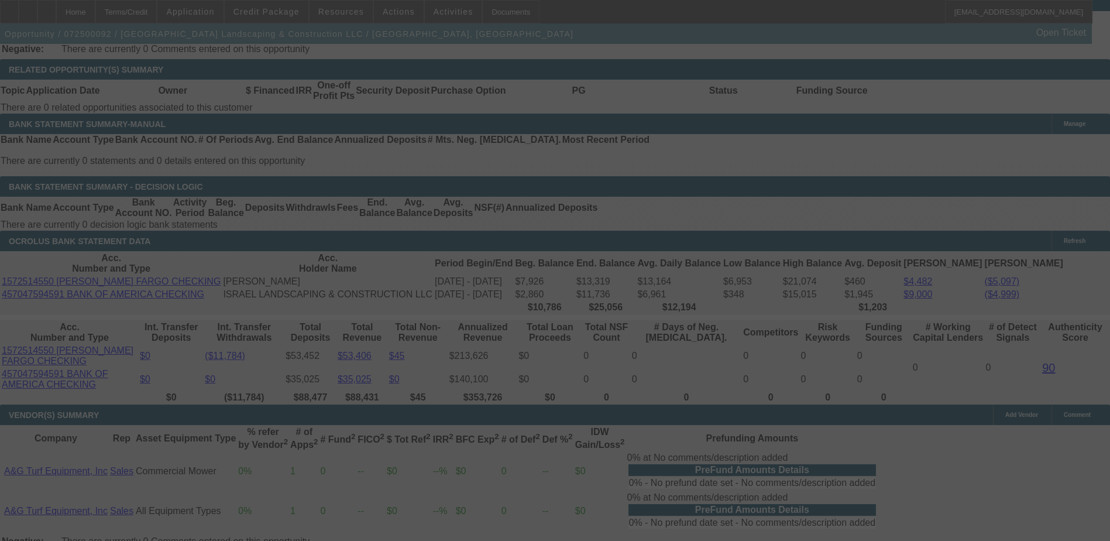
select select "0"
select select "6"
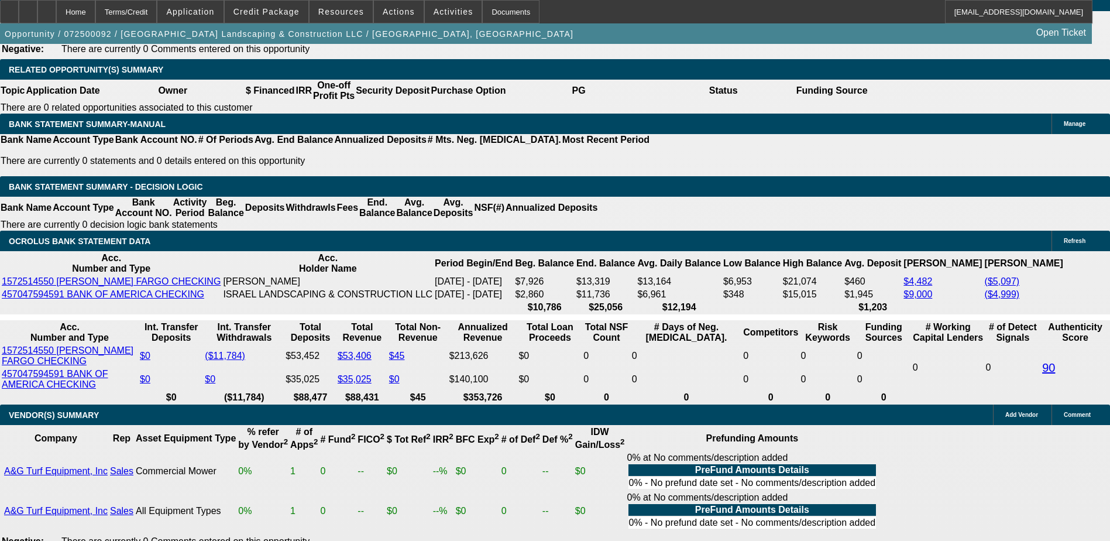
type input "5"
type input "UNKNOWN"
type input "515"
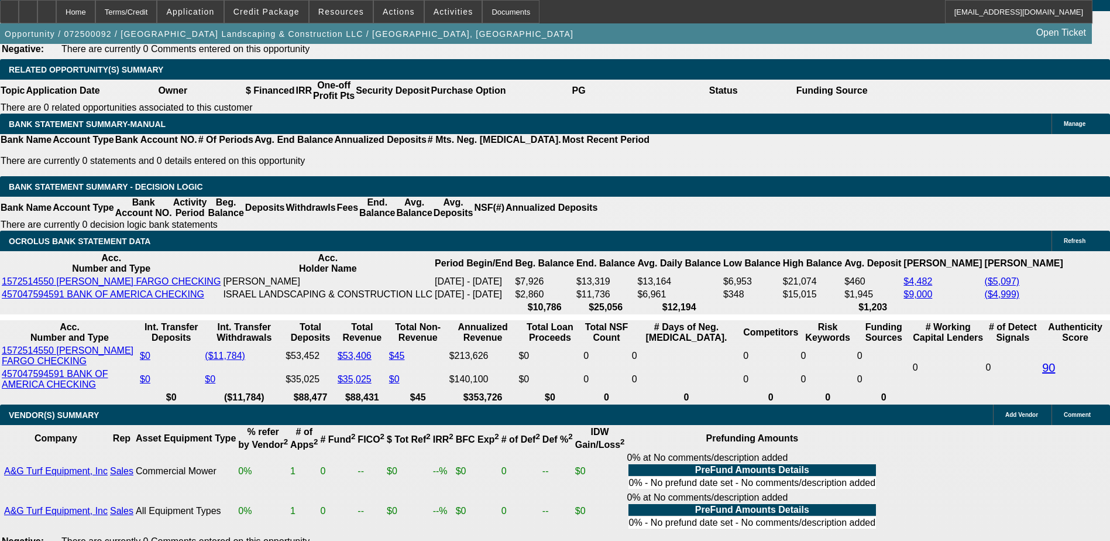
type input "21.1"
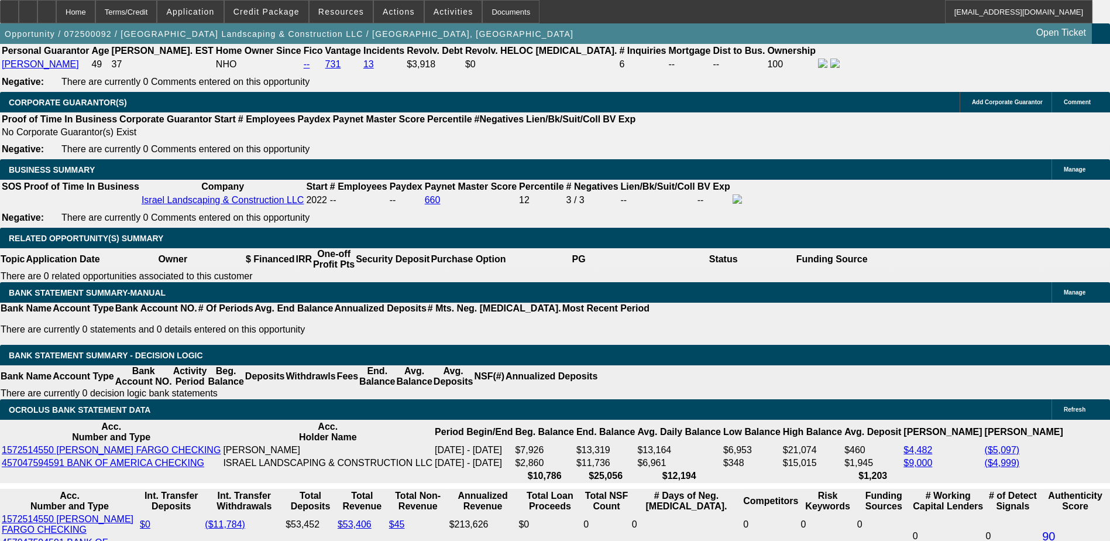
scroll to position [1789, 0]
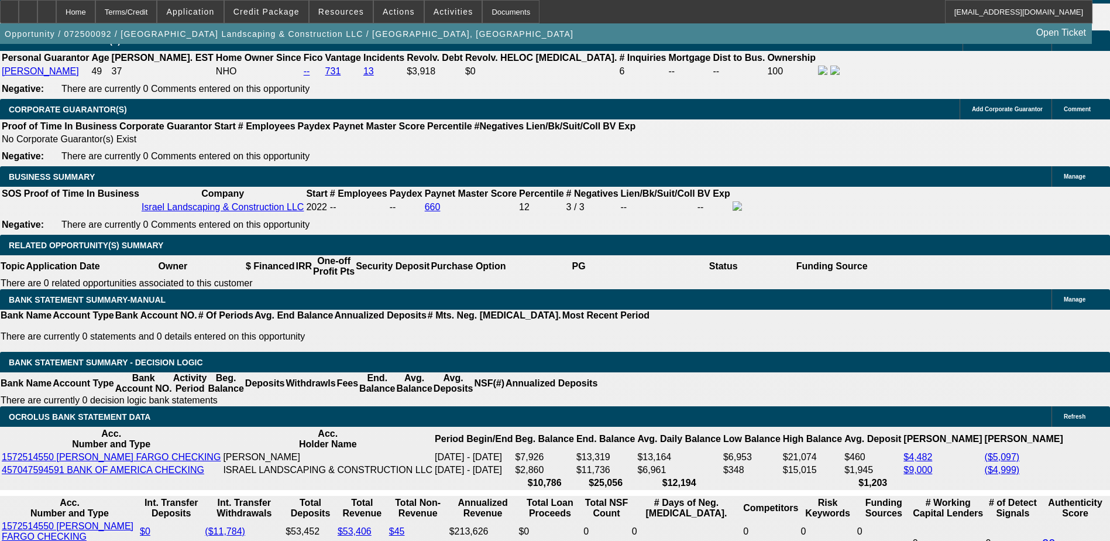
type input "$515.00"
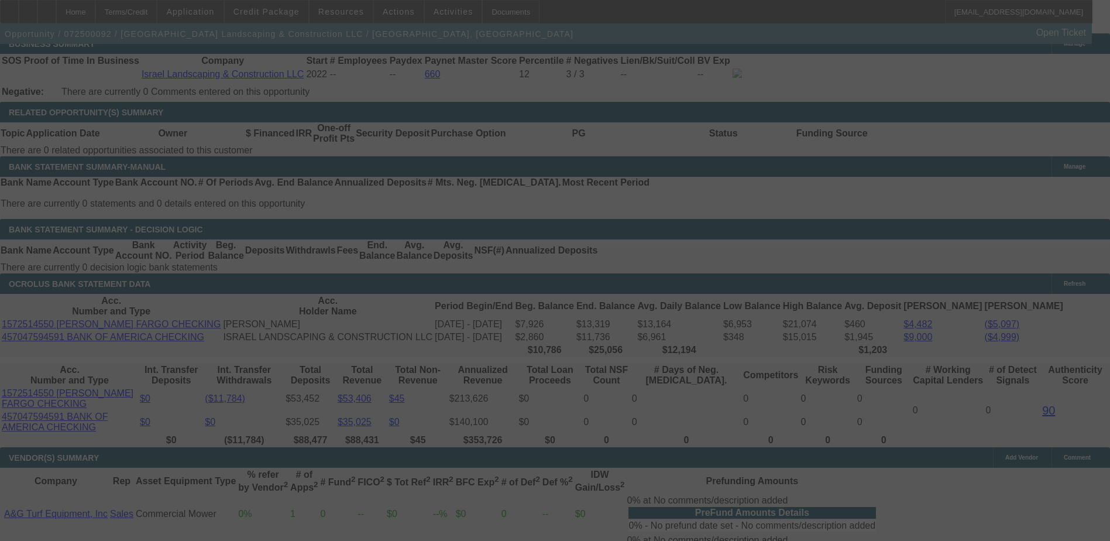
scroll to position [2023, 0]
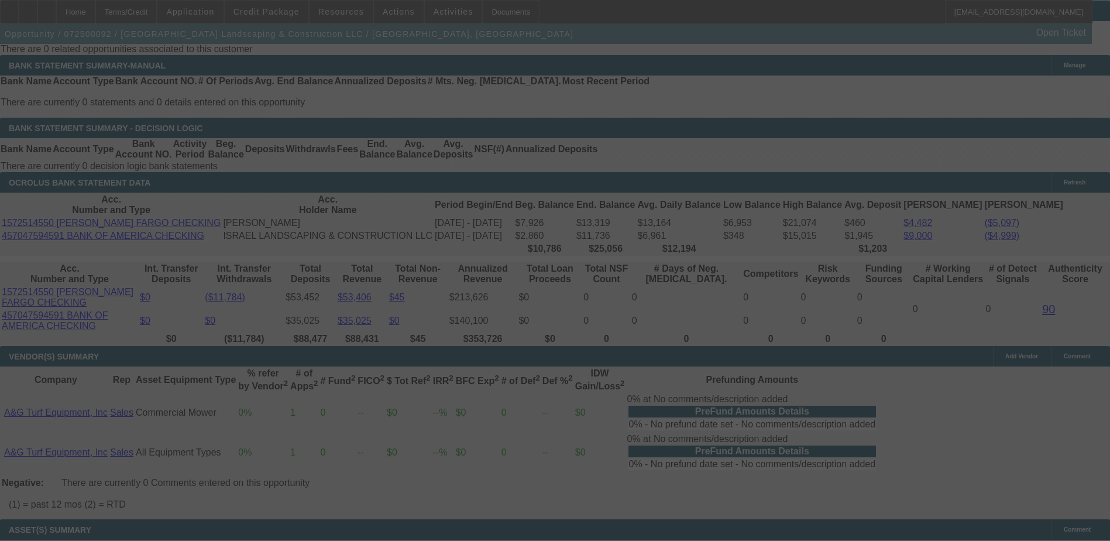
select select "0"
select select "6"
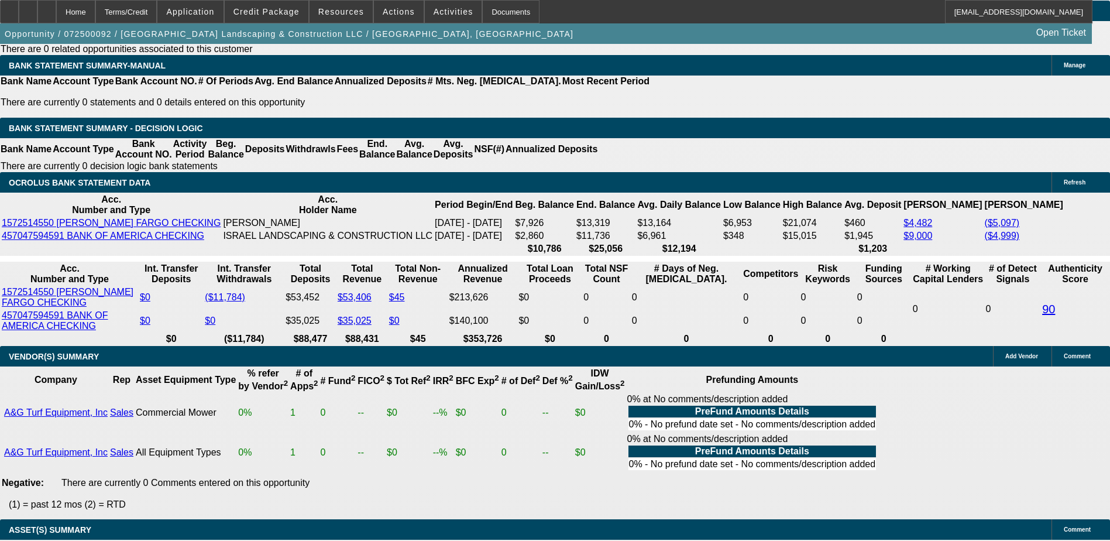
type input "520"
type input "UNKNOWN"
type input "21.6"
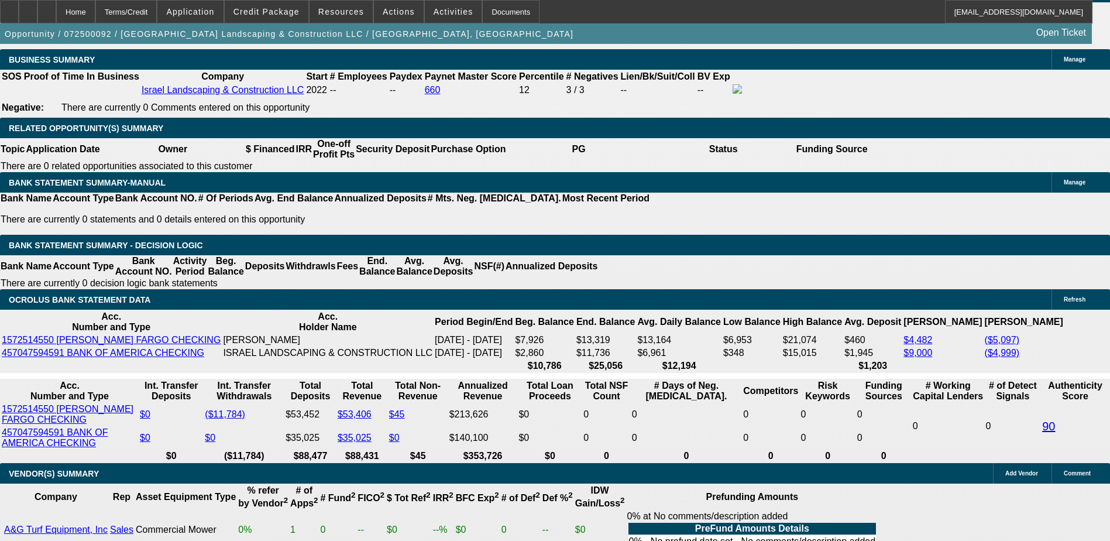
scroll to position [1789, 0]
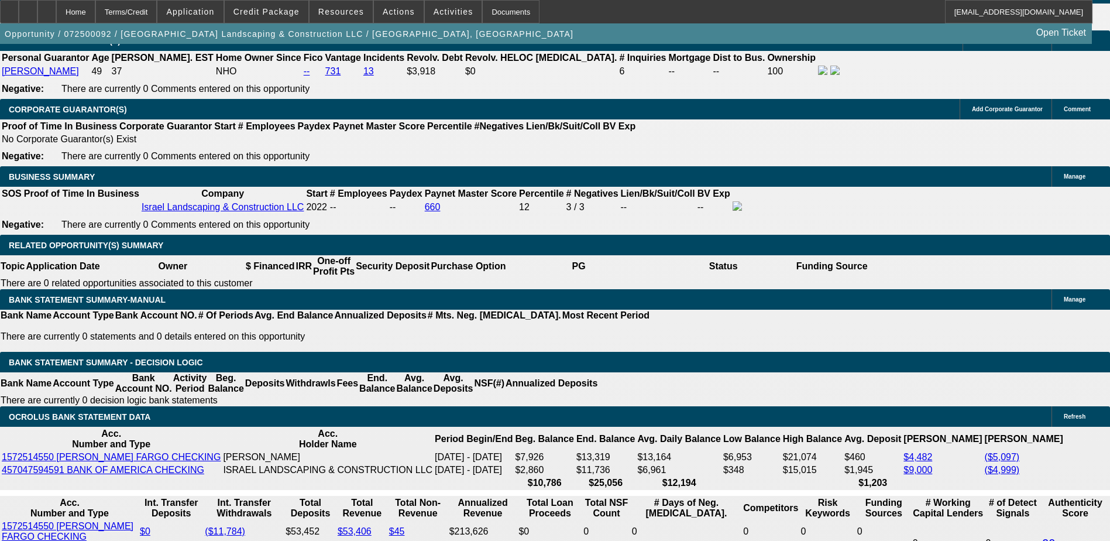
type input "$520.00"
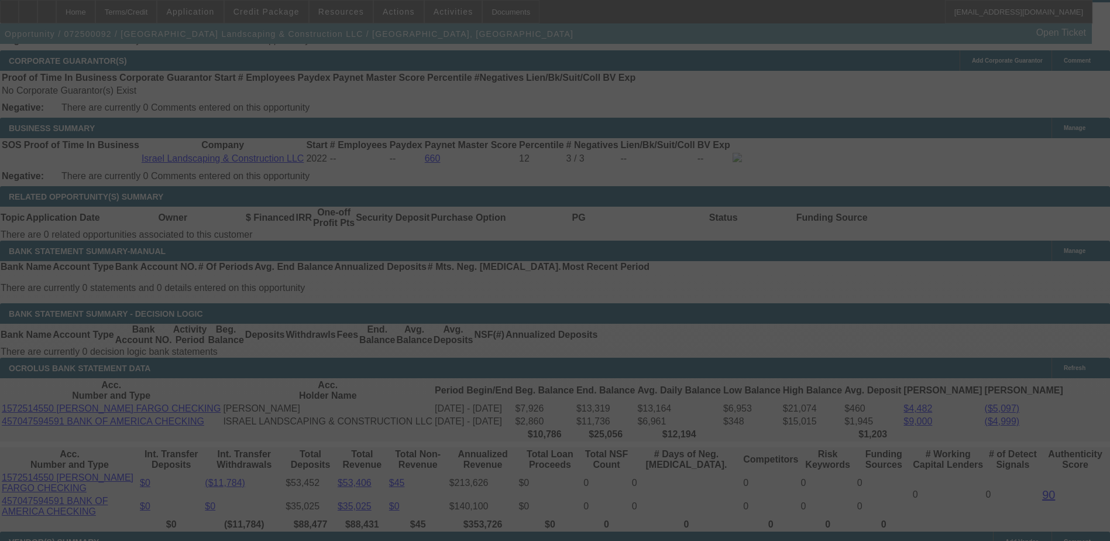
scroll to position [2023, 0]
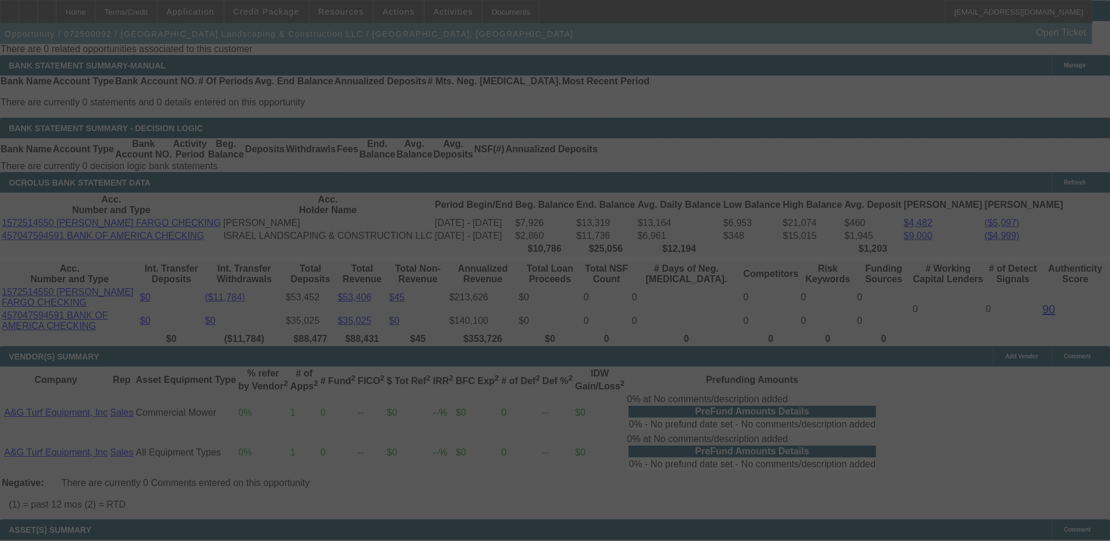
select select "0"
select select "6"
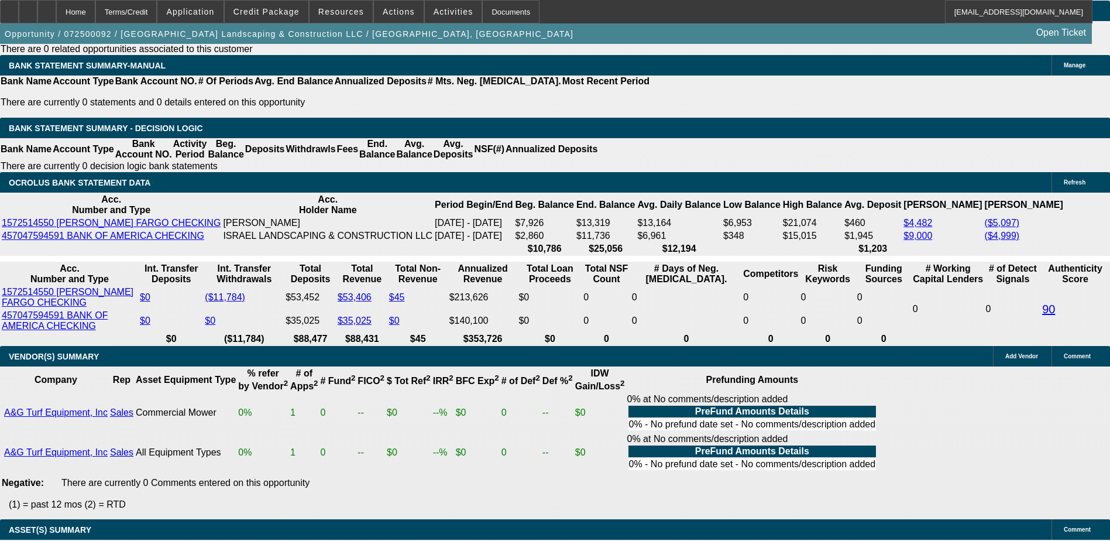
type input "49"
type input "UNKNOWN"
type input "499"
type input "19.6"
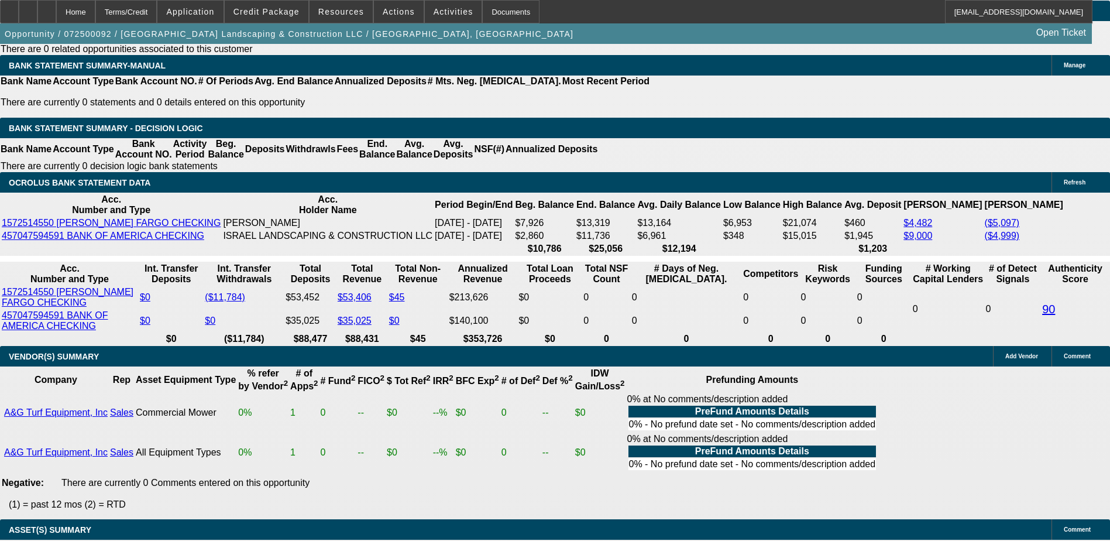
type input "$499.00"
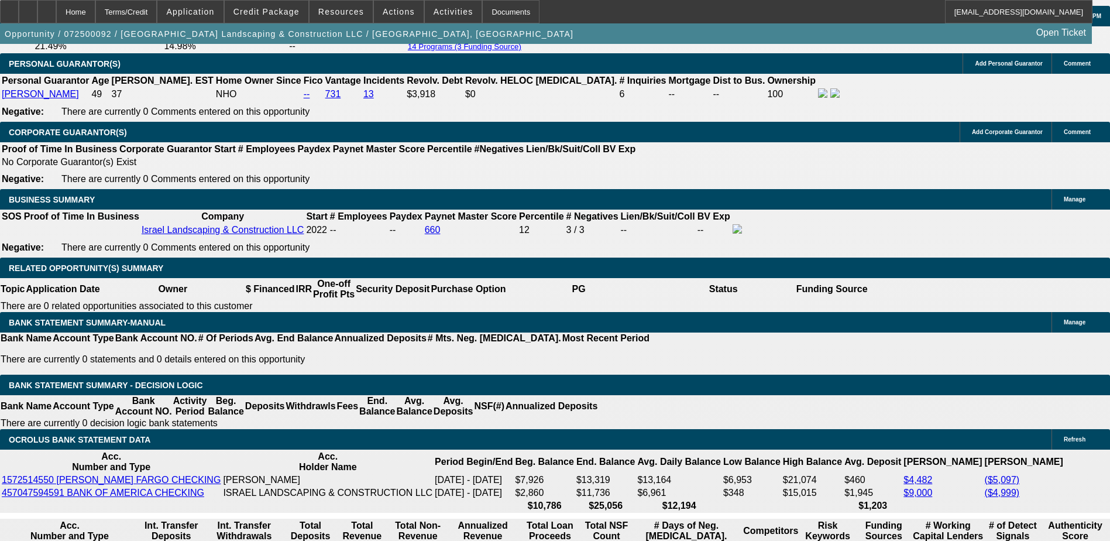
scroll to position [1671, 0]
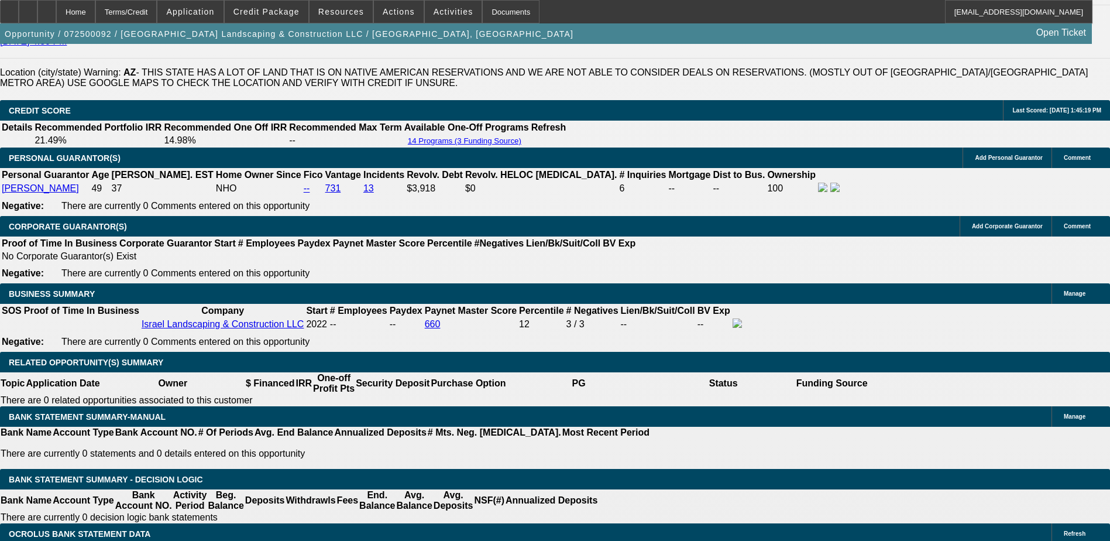
type input "$1,900.00"
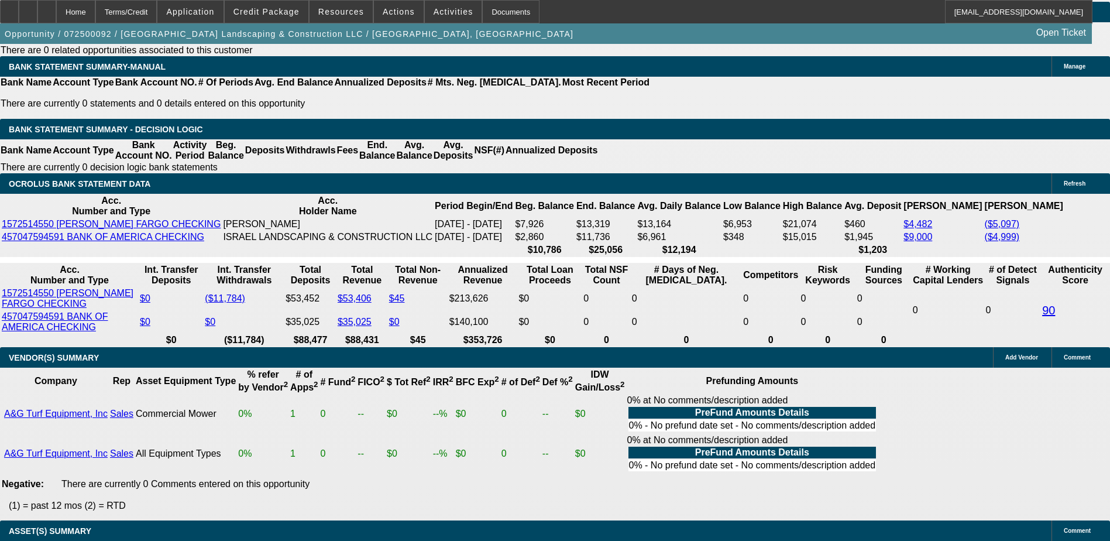
scroll to position [2140, 0]
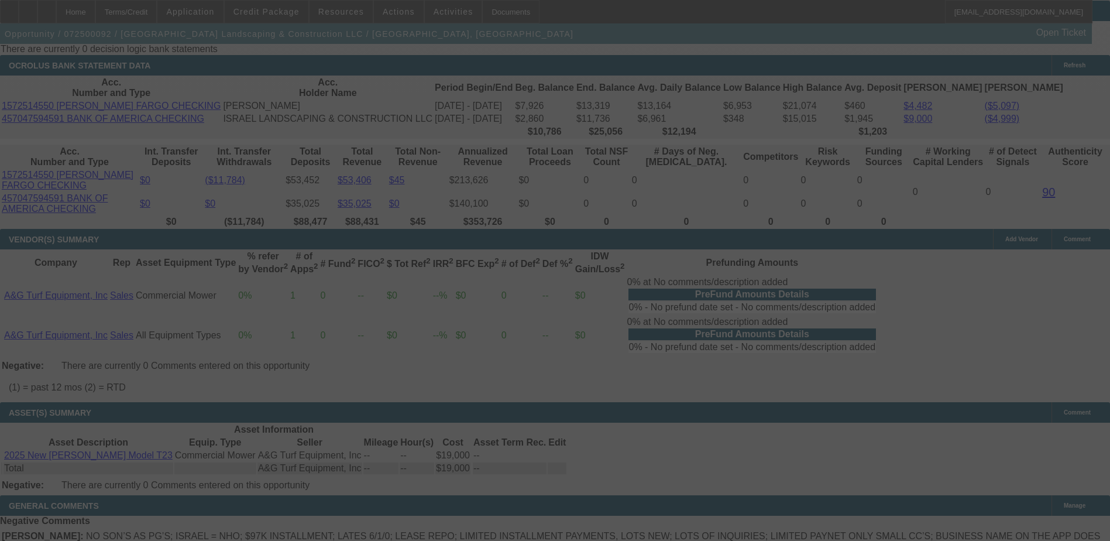
select select "0"
select select "6"
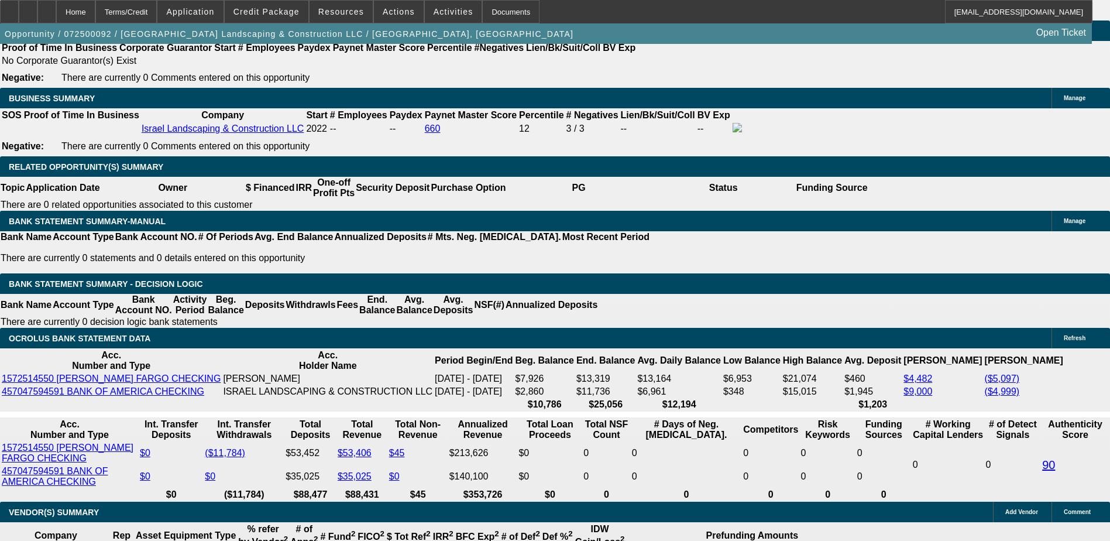
scroll to position [1847, 0]
